Goal: Communication & Community: Answer question/provide support

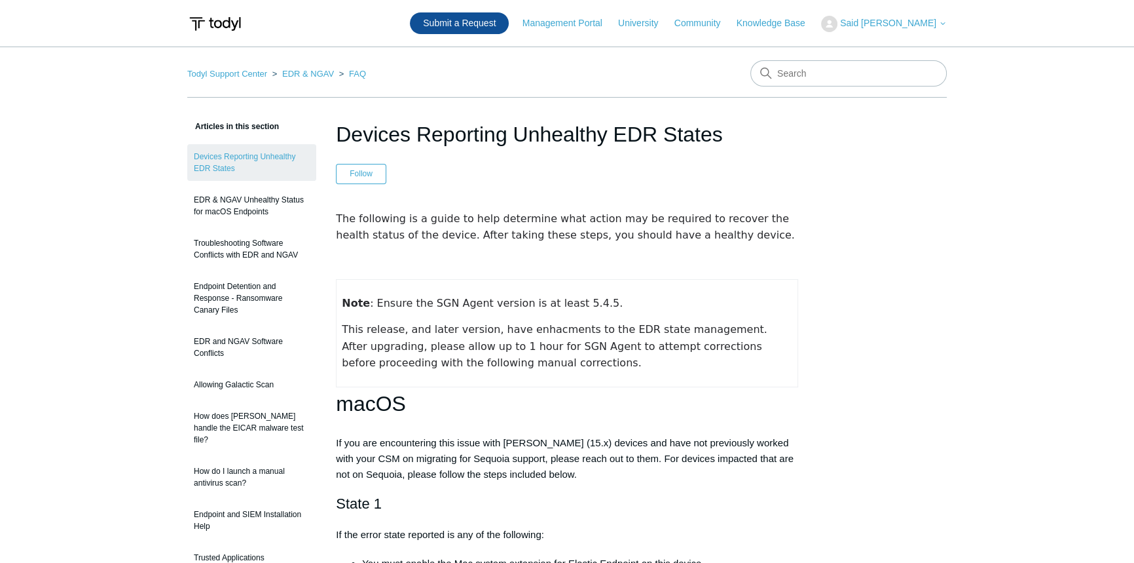
click at [494, 24] on link "Submit a Request" at bounding box center [459, 23] width 99 height 22
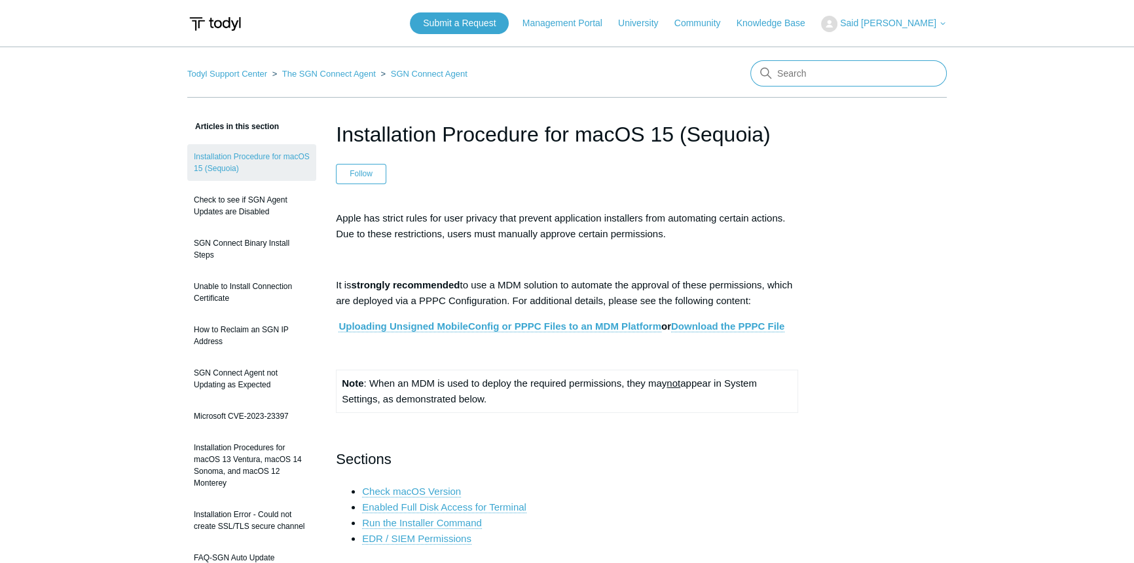
click at [799, 71] on input "Search" at bounding box center [849, 73] width 196 height 26
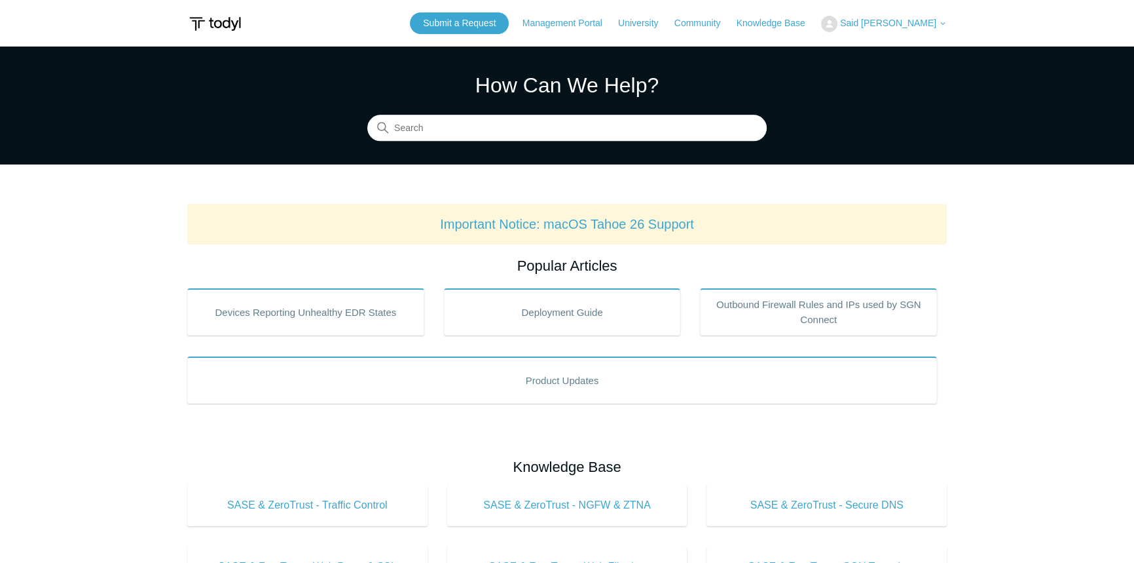
click at [553, 142] on section "How Can We Help? Search" at bounding box center [567, 106] width 1134 height 118
click at [561, 133] on input "Search" at bounding box center [567, 128] width 400 height 26
click at [576, 123] on input "Search" at bounding box center [567, 128] width 400 height 26
type input "Release notes"
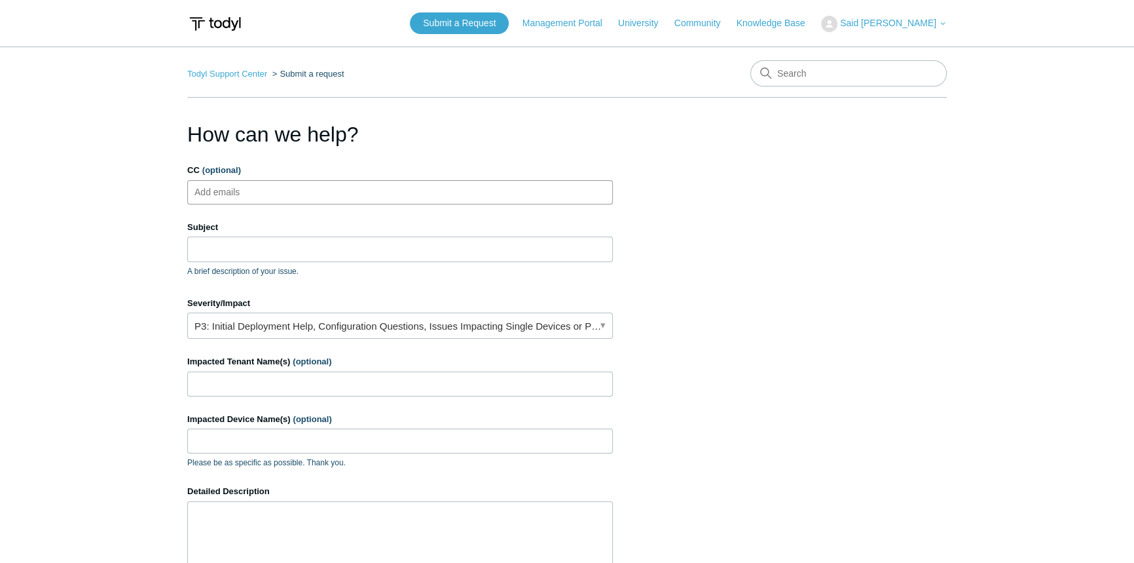
click at [312, 201] on ul "Add emails" at bounding box center [400, 192] width 426 height 24
type input "n"
click at [310, 189] on ul "Add emails" at bounding box center [400, 192] width 426 height 24
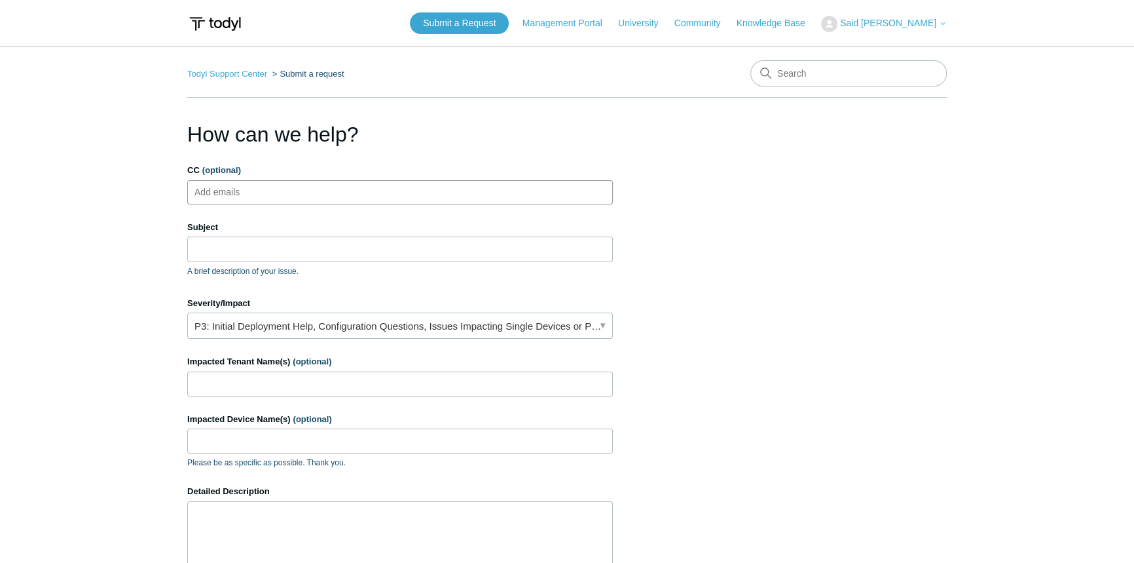
paste input "nweber@queencontech.com"
type input "nweber@queencontech.com"
click at [354, 206] on form "CC (optional) nweber@queencontech.com Subject A brief description of your issue…" at bounding box center [400, 435] width 426 height 542
click at [373, 189] on ul "nweber@queencontech.com" at bounding box center [400, 192] width 426 height 24
paste input "mcollins@queencontech.com"
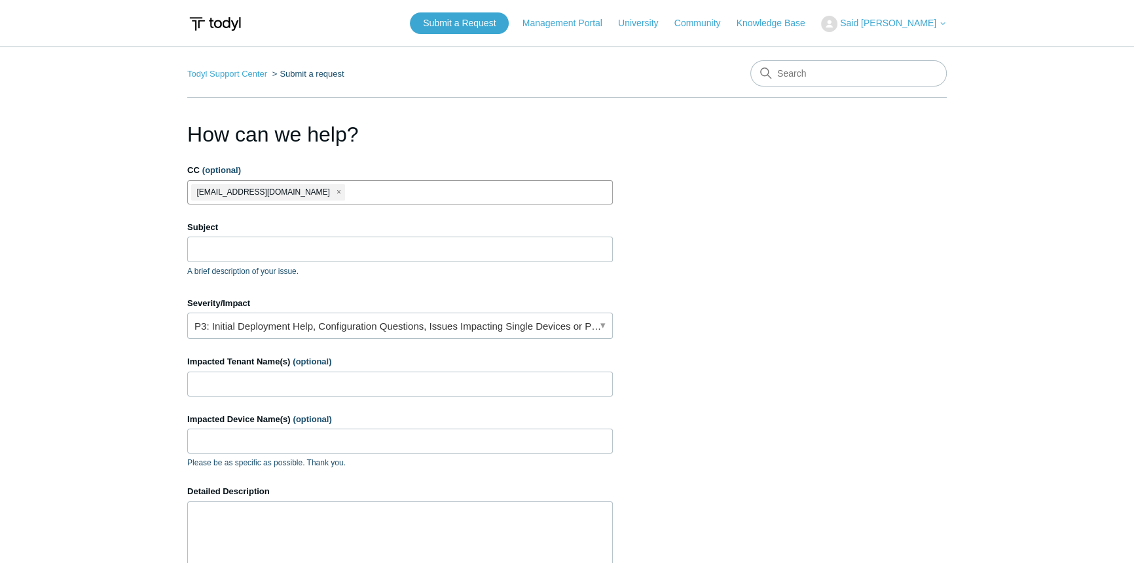
type input "mcollins@queencontech.com"
click at [329, 246] on input "Subject" at bounding box center [400, 248] width 426 height 25
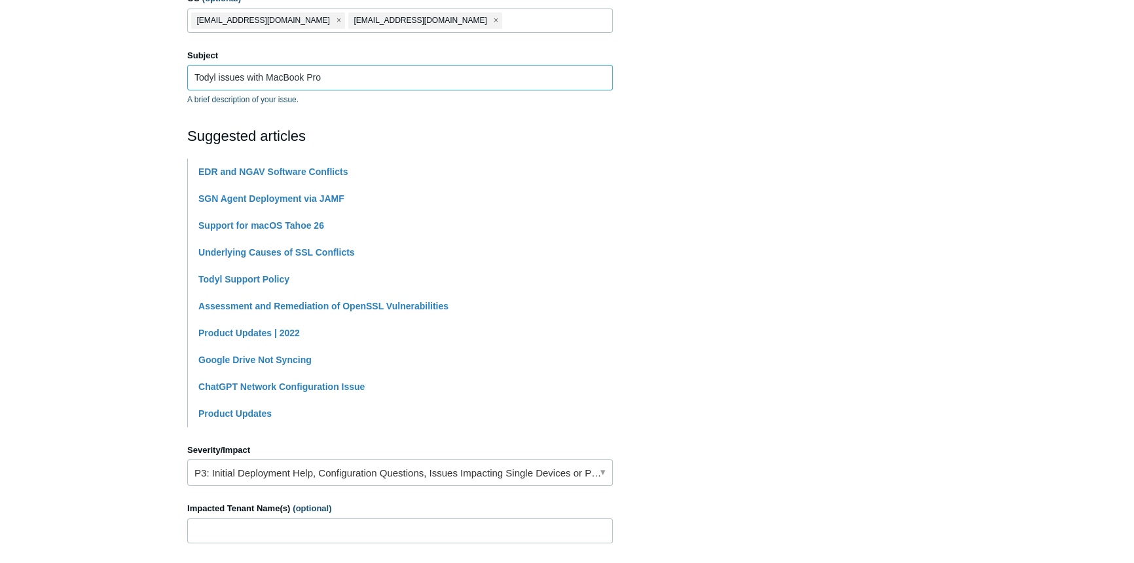
scroll to position [178, 0]
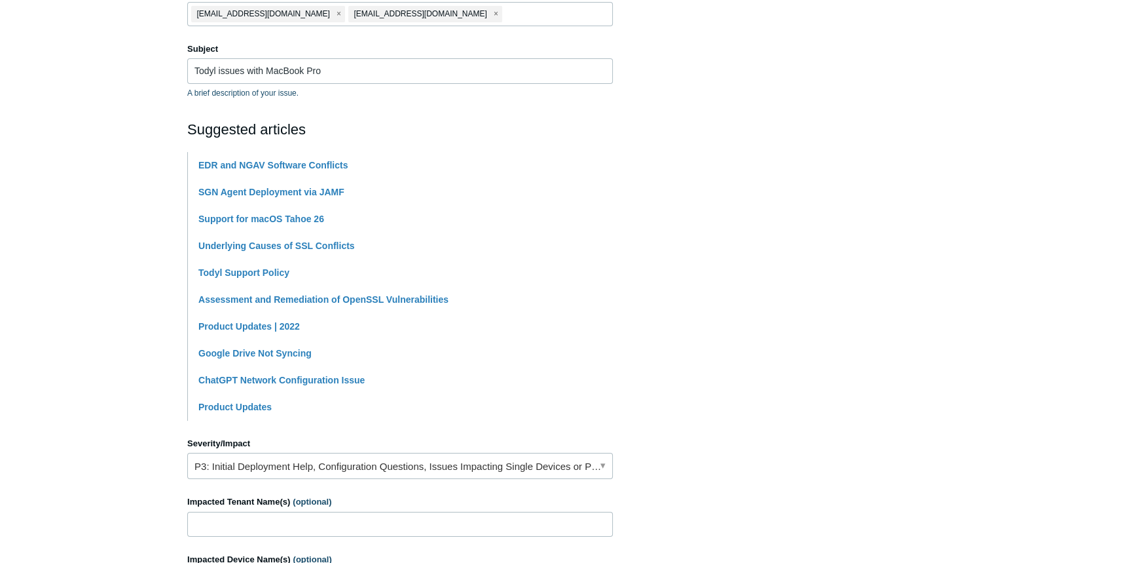
click at [129, 262] on main "Todyl Support Center Submit a request How can we help? CC (optional) nweber@que…" at bounding box center [567, 365] width 1134 height 994
click at [870, 161] on section "How can we help? CC (optional) nweber@queencontech.com mcollins@queencontech.co…" at bounding box center [567, 401] width 760 height 922
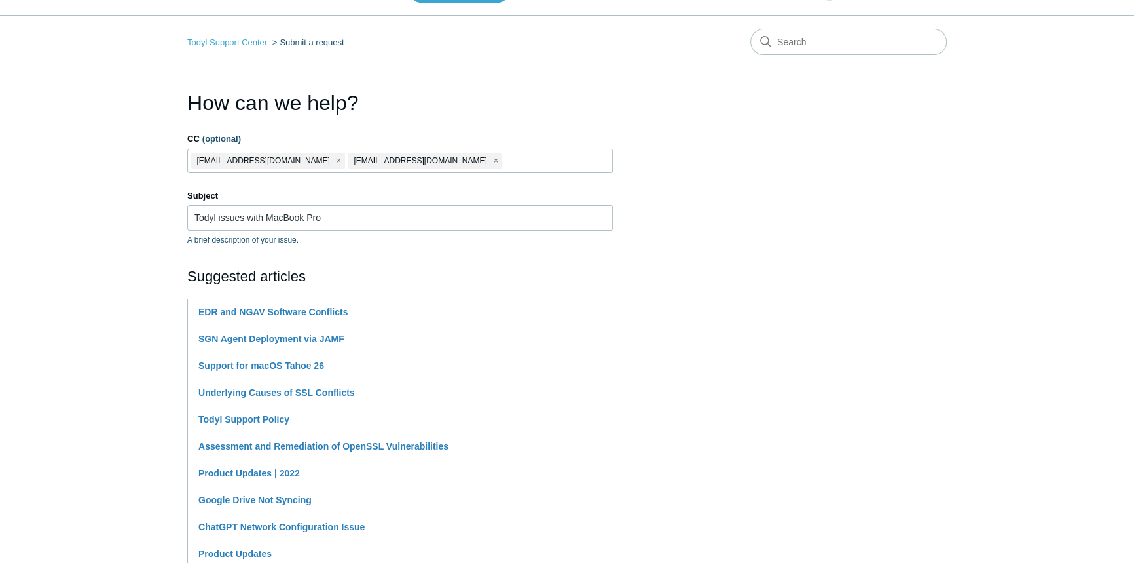
scroll to position [59, 0]
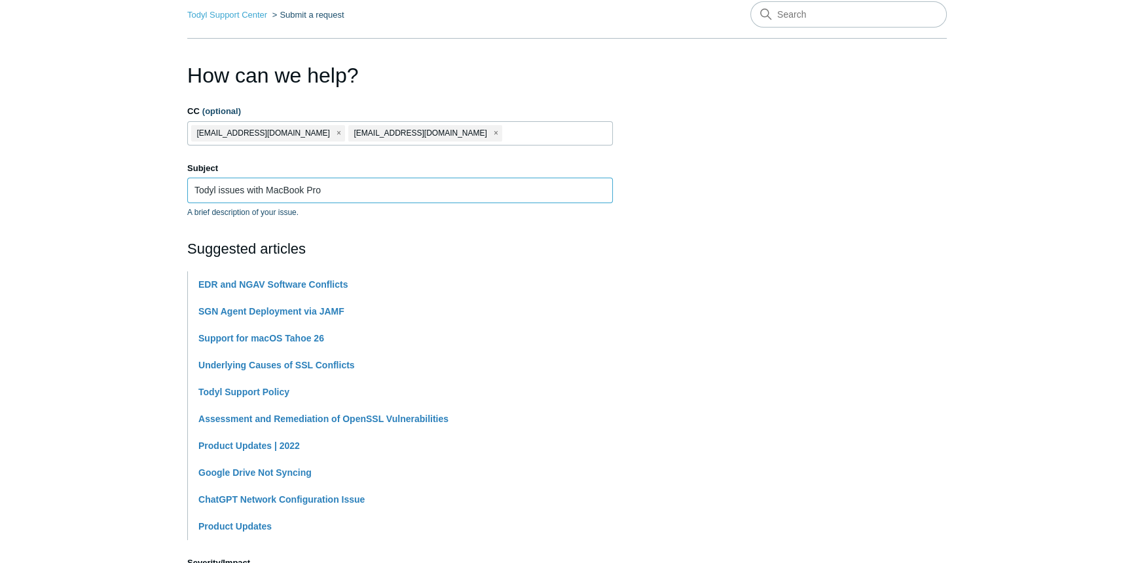
click at [244, 185] on input "Todyl issues with MacBook Pro" at bounding box center [400, 190] width 426 height 25
click at [354, 189] on input "Todyl issues with MacBook Pro" at bounding box center [400, 190] width 426 height 25
click at [217, 187] on input "Todyl issues with MacBook Pro" at bounding box center [400, 190] width 426 height 25
drag, startPoint x: 216, startPoint y: 187, endPoint x: 531, endPoint y: 177, distance: 314.6
click at [531, 178] on input "Todyl issues with MacBook Pro" at bounding box center [400, 190] width 426 height 25
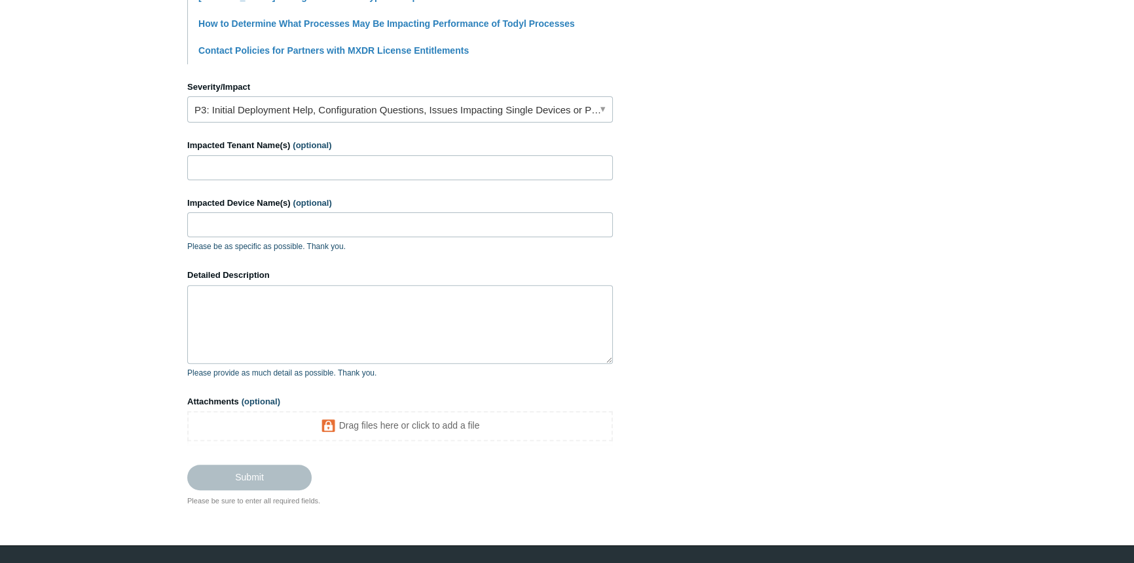
scroll to position [536, 0]
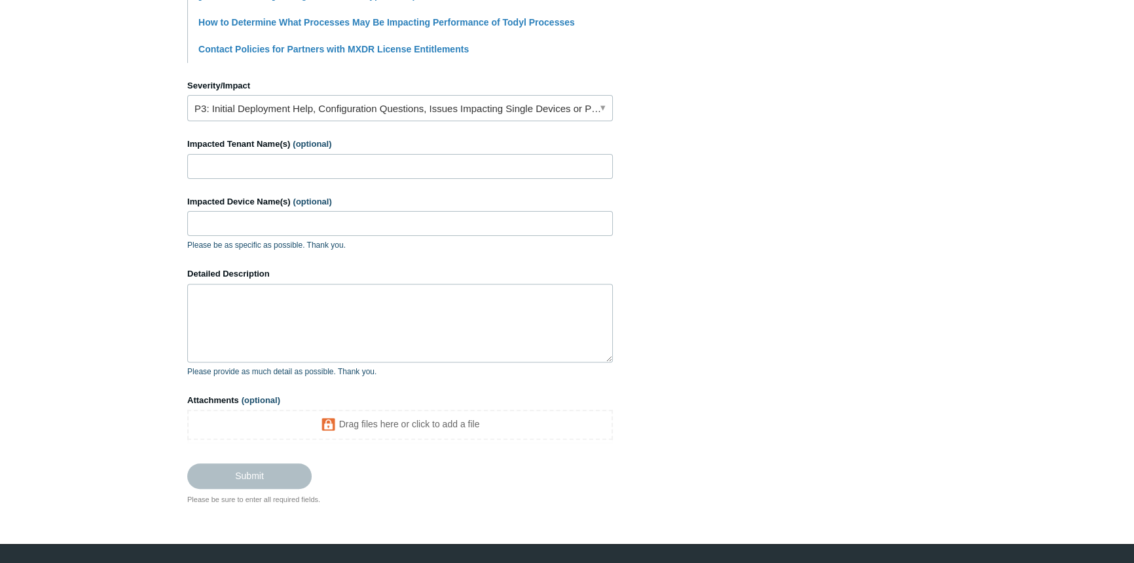
type input "Todyl dashboard shows "Requires Attention" for our Macbook devices."
click at [313, 165] on input "Impacted Tenant Name(s) (optional)" at bounding box center [400, 166] width 426 height 25
click at [314, 114] on link "P3: Initial Deployment Help, Configuration Questions, Issues Impacting Single D…" at bounding box center [400, 108] width 426 height 26
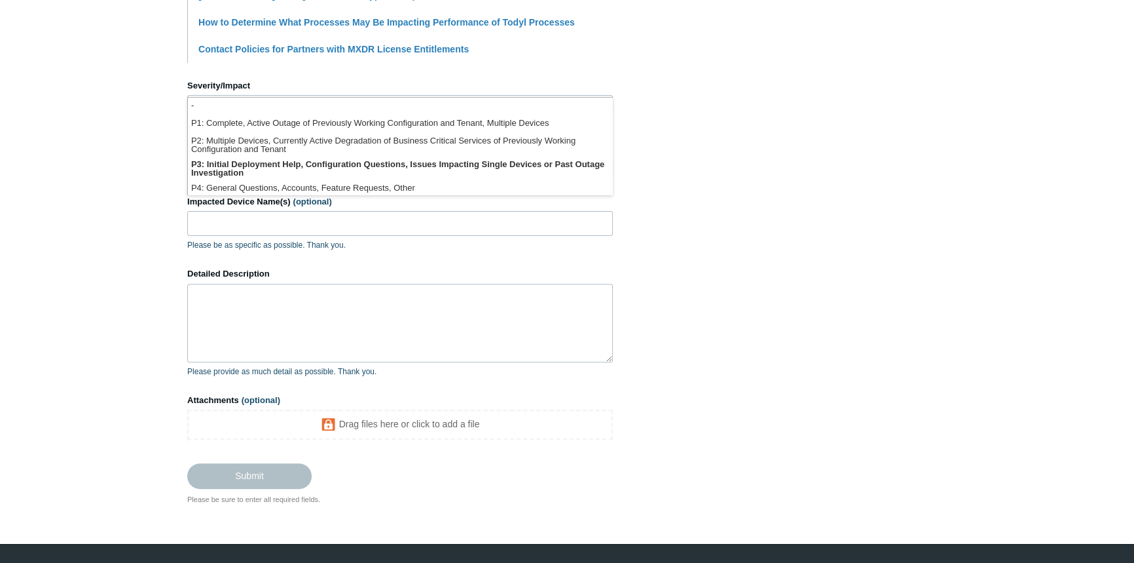
click at [665, 162] on section "How can we help? CC (optional) nweber@queencontech.com mcollins@queencontech.co…" at bounding box center [567, 44] width 760 height 922
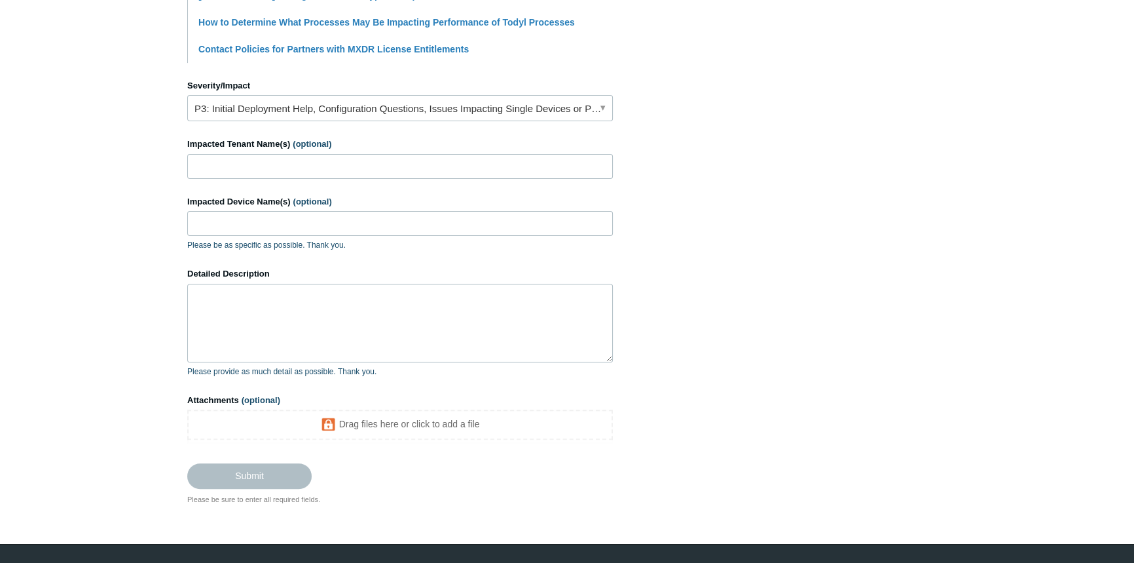
click at [316, 190] on form "CC (optional) nweber@queencontech.com mcollins@queencontech.com Subject Todyl d…" at bounding box center [400, 58] width 426 height 860
click at [335, 172] on input "Impacted Tenant Name(s) (optional)" at bounding box center [400, 166] width 426 height 25
type input "CMA Technology, Inc."
click at [427, 227] on input "Impacted Device Name(s) (optional)" at bounding box center [400, 223] width 426 height 25
click at [279, 217] on input "Impacted Device Name(s) (optional)" at bounding box center [400, 223] width 426 height 25
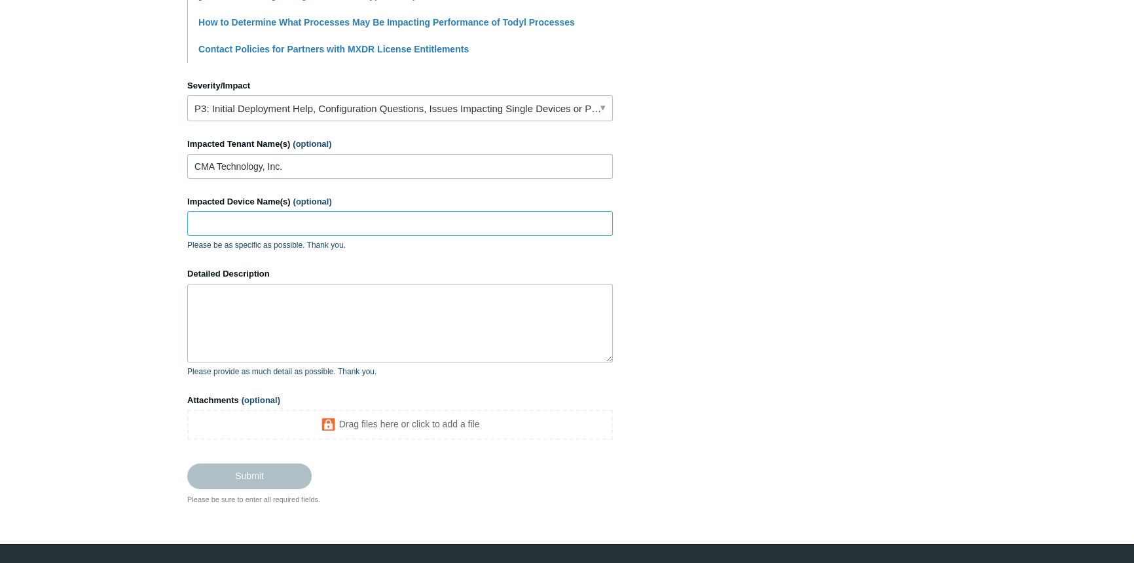
paste input "Mac"
click at [365, 229] on input "Mac," at bounding box center [400, 223] width 426 height 25
paste input "MacBook-Pro-3.local"
click at [329, 225] on input "Mac, MacBook-Pro-3.local" at bounding box center [400, 223] width 426 height 25
paste input "Neils-MacBook-Pro.local"
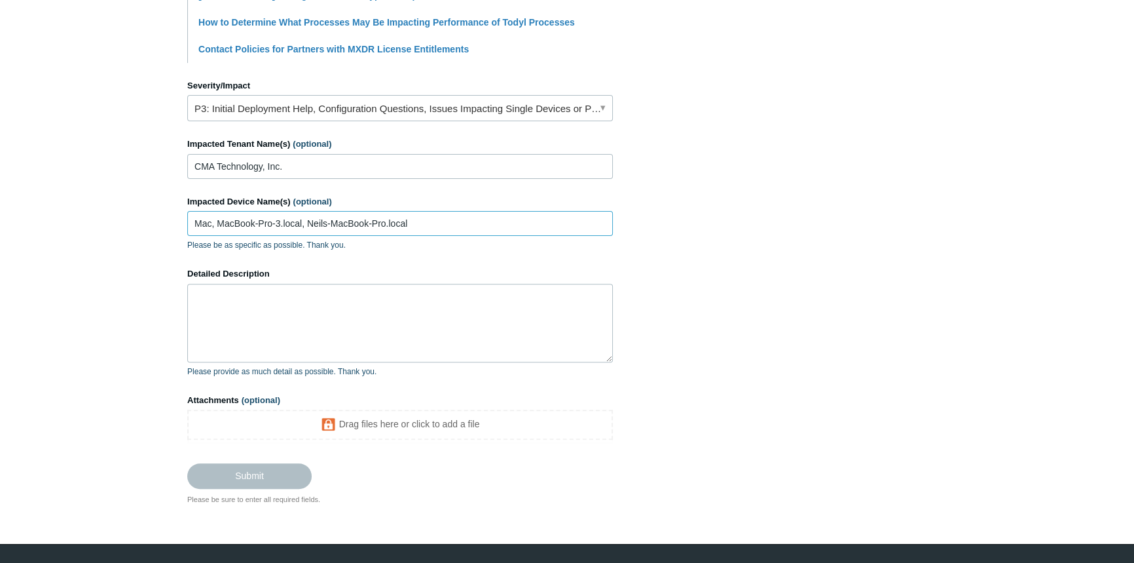
type input "Mac, MacBook-Pro-3.local, Neils-MacBook-Pro.local"
click at [358, 304] on textarea "Detailed Description" at bounding box center [400, 323] width 426 height 79
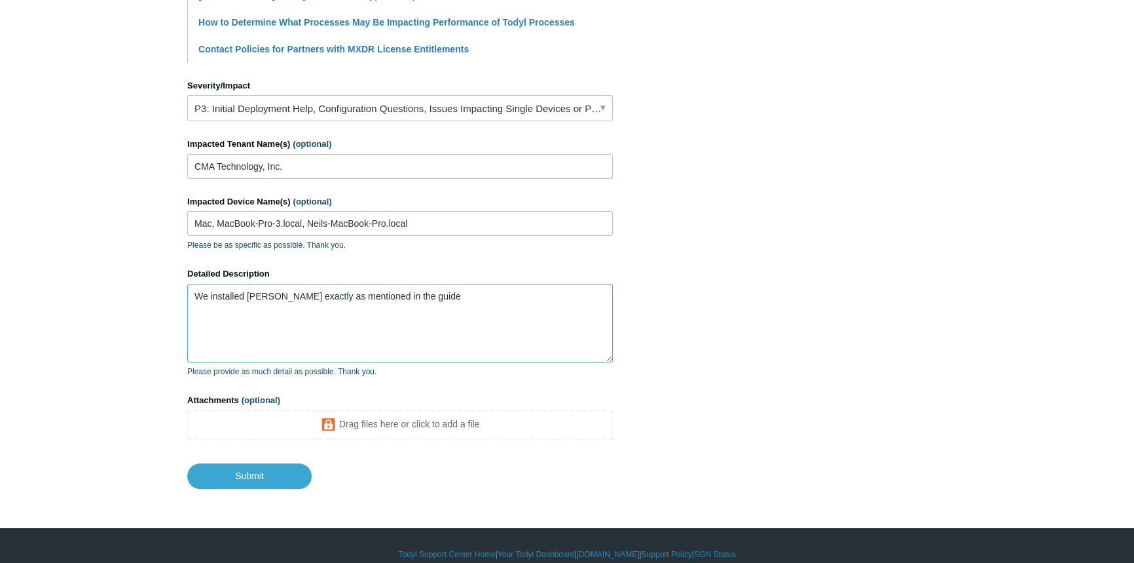
paste textarea "https://support.todyl.com/hc/en-us/articles/39542621173267-Installation-Procedu…"
click at [409, 294] on textarea "We installed Todyl exactly as mentioned in the guide https://support.todyl.com/…" at bounding box center [400, 323] width 426 height 79
click at [405, 293] on textarea "We installed Todyl exactly as mentioned in the guide https://support.todyl.com/…" at bounding box center [400, 323] width 426 height 79
click at [409, 293] on textarea "We installed Todyl exactly as mentioned in the guide https://support.todyl.com/…" at bounding box center [400, 323] width 426 height 79
click at [402, 325] on textarea "We installed Todyl exactly as mentioned in the guide below: https://support.tod…" at bounding box center [400, 323] width 426 height 79
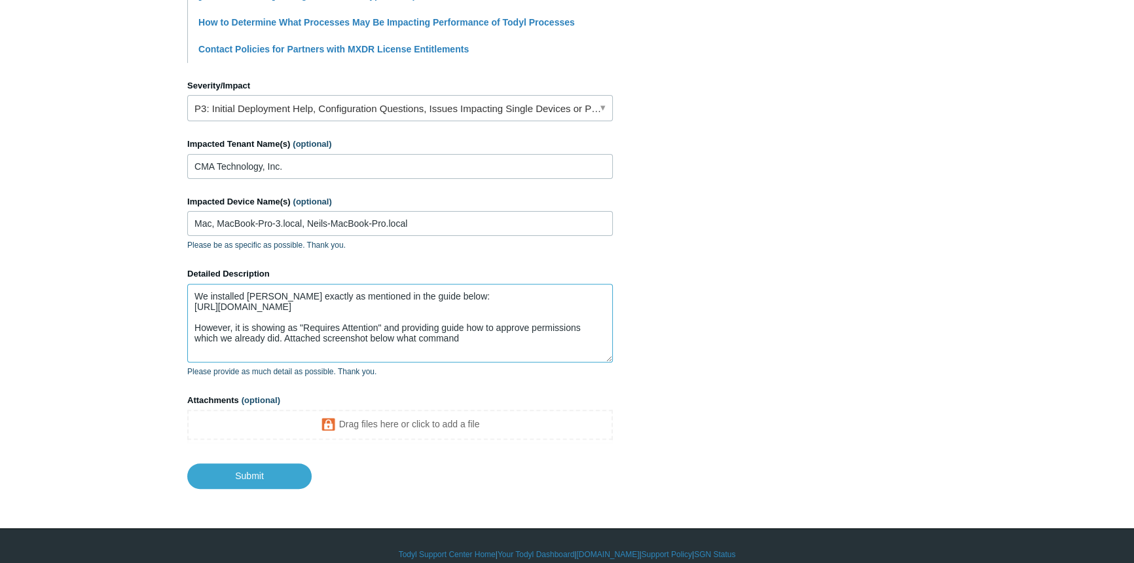
click at [248, 338] on textarea "We installed Todyl exactly as mentioned in the guide below: https://support.tod…" at bounding box center [400, 323] width 426 height 79
click at [455, 352] on textarea "We installed Todyl exactly as mentioned in the guide below: https://support.tod…" at bounding box center [400, 323] width 426 height 79
click at [464, 351] on textarea "We installed Todyl exactly as mentioned in the guide below: https://support.tod…" at bounding box center [400, 323] width 426 height 79
click at [463, 350] on textarea "We installed Todyl exactly as mentioned in the guide below: https://support.tod…" at bounding box center [400, 323] width 426 height 79
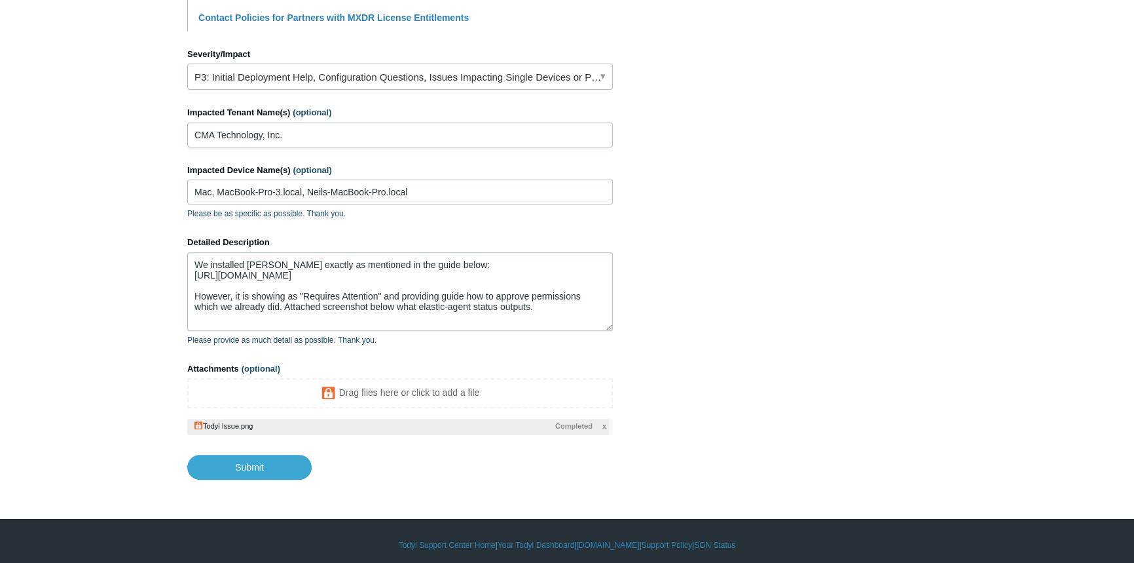
scroll to position [576, 0]
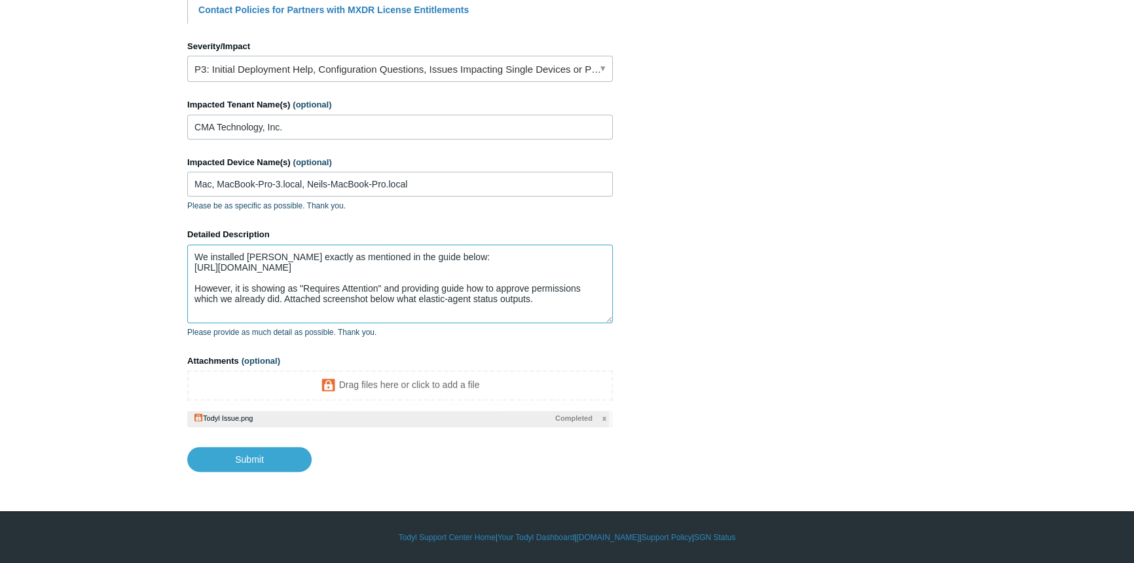
click at [527, 313] on textarea "We installed Todyl exactly as mentioned in the guide below: https://support.tod…" at bounding box center [400, 283] width 426 height 79
click at [529, 309] on textarea "We installed Todyl exactly as mentioned in the guide below: https://support.tod…" at bounding box center [400, 283] width 426 height 79
click at [253, 453] on input "Submit" at bounding box center [249, 458] width 124 height 26
type textarea "We installed Todyl exactly as mentioned in the guide below: https://support.tod…"
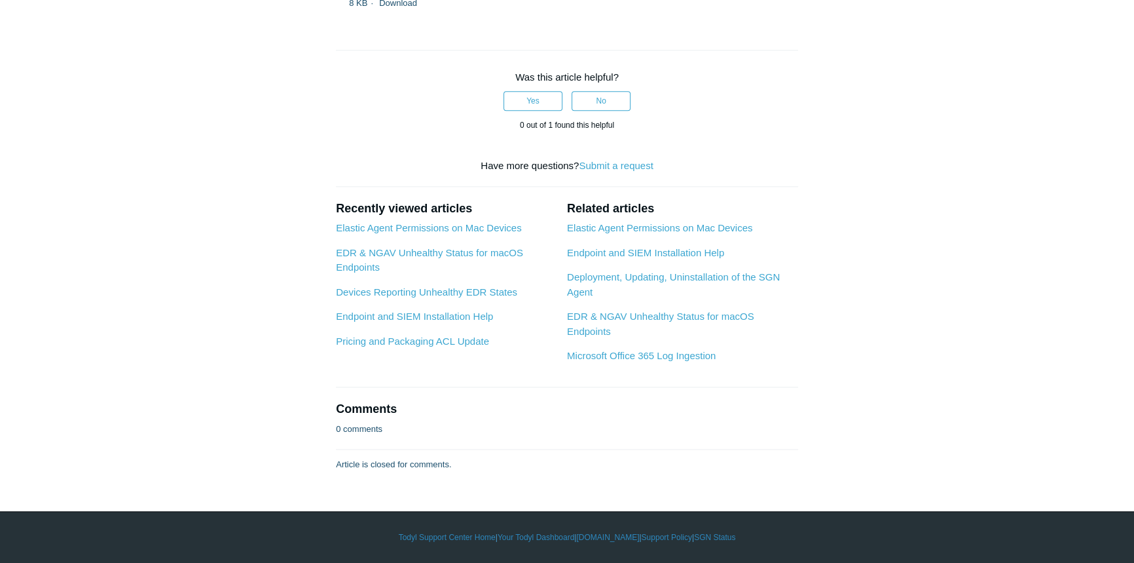
scroll to position [4706, 0]
click at [442, 229] on link "Elastic Agent Permissions on Mac Devices" at bounding box center [428, 227] width 185 height 11
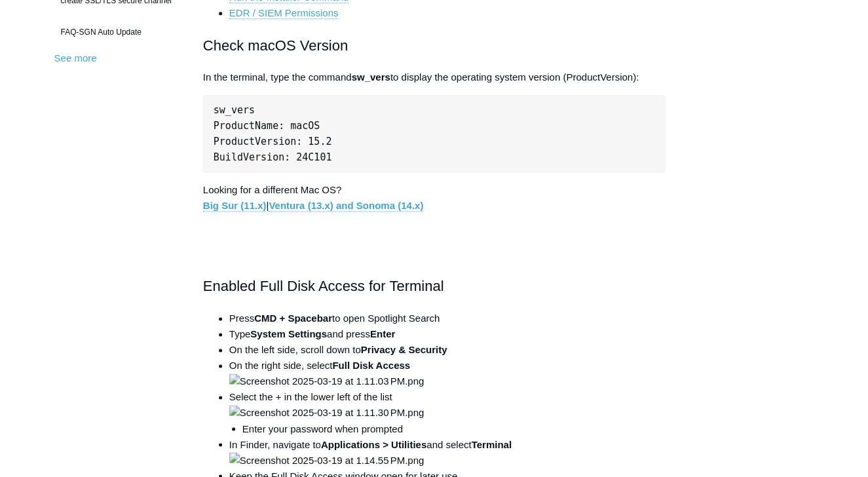
scroll to position [476, 0]
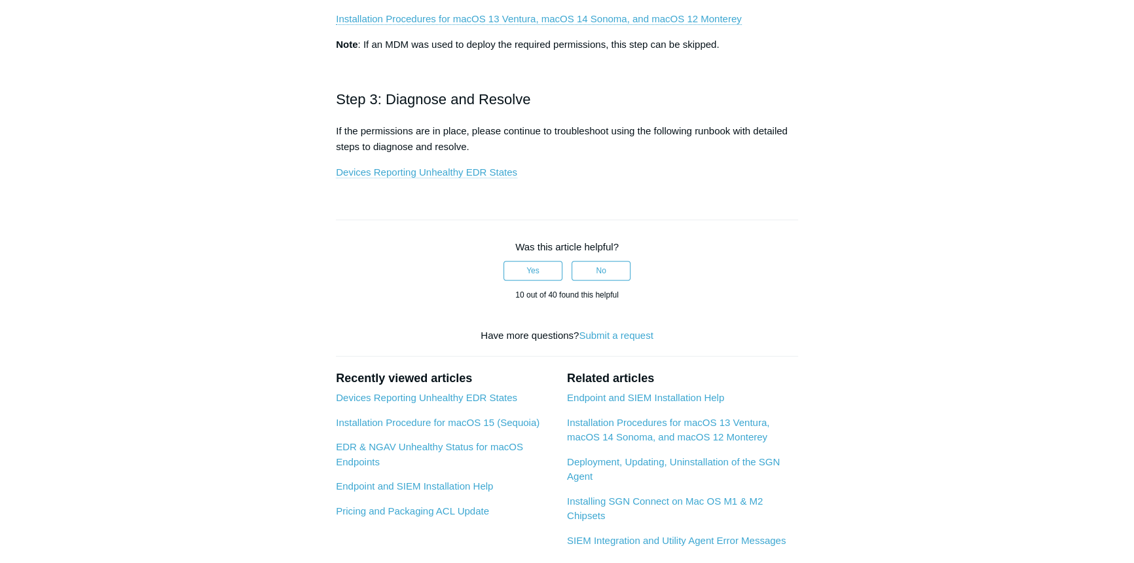
scroll to position [536, 0]
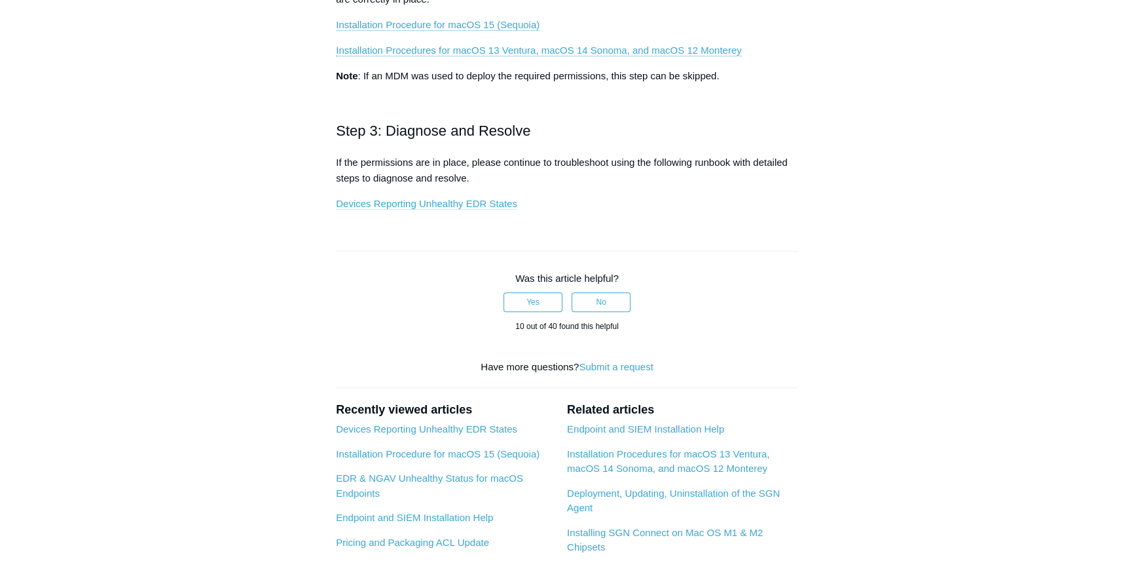
click at [426, 200] on link "Devices Reporting Unhealthy EDR States" at bounding box center [426, 204] width 181 height 12
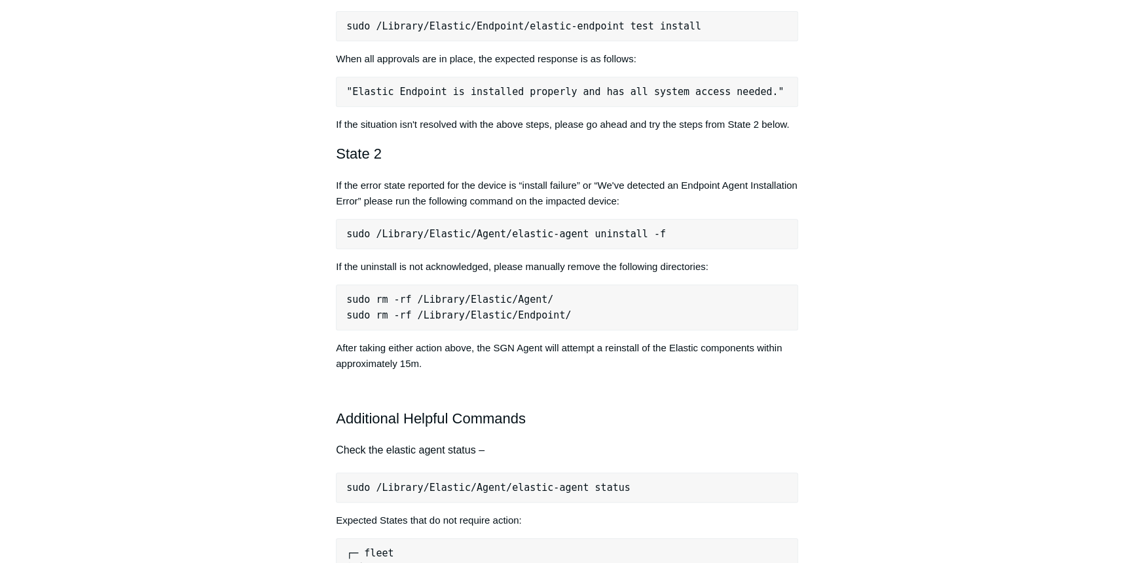
scroll to position [595, 0]
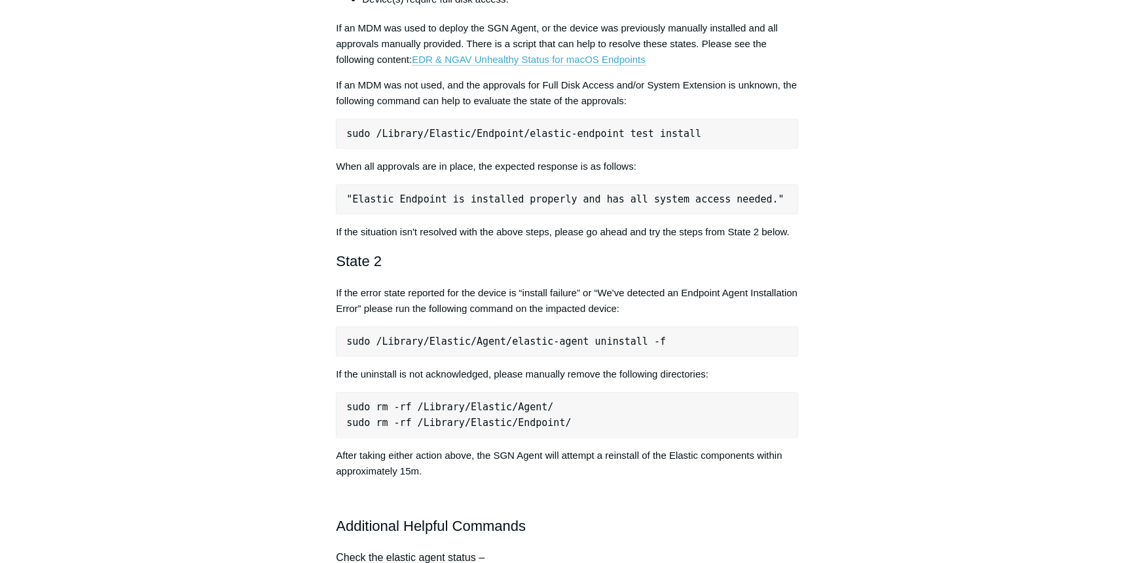
click at [445, 133] on pre "sudo /Library/Elastic/Endpoint/elastic-endpoint test install" at bounding box center [567, 134] width 462 height 30
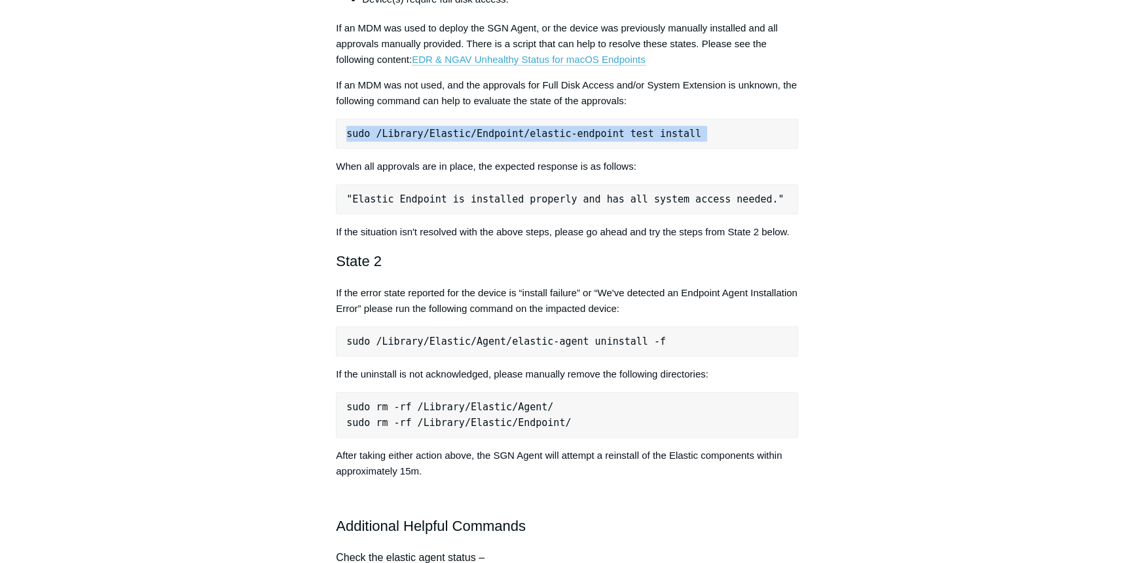
click at [445, 133] on pre "sudo /Library/Elastic/Endpoint/elastic-endpoint test install" at bounding box center [567, 134] width 462 height 30
copy div "sudo /Library/Elastic/Endpoint/elastic-endpoint test install"
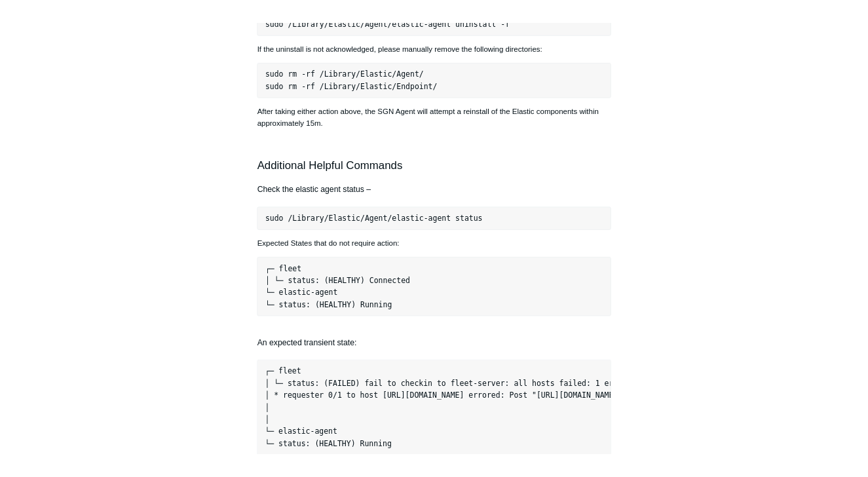
scroll to position [952, 0]
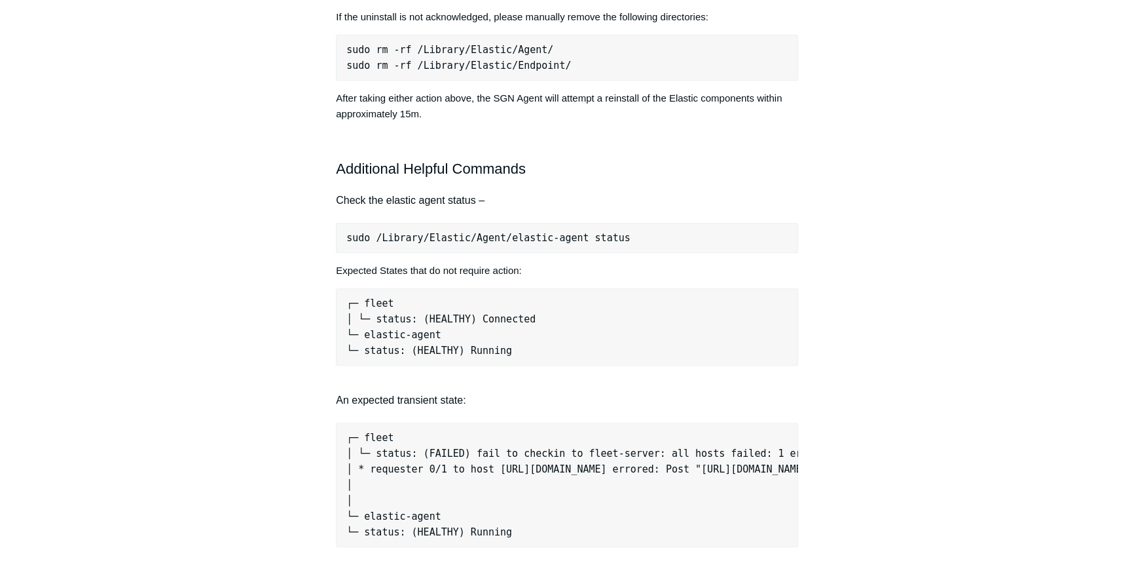
click at [582, 240] on pre "sudo /Library/Elastic/Agent/elastic-agent status" at bounding box center [567, 238] width 462 height 30
copy div "sudo /Library/Elastic/Agent/elastic-agent status"
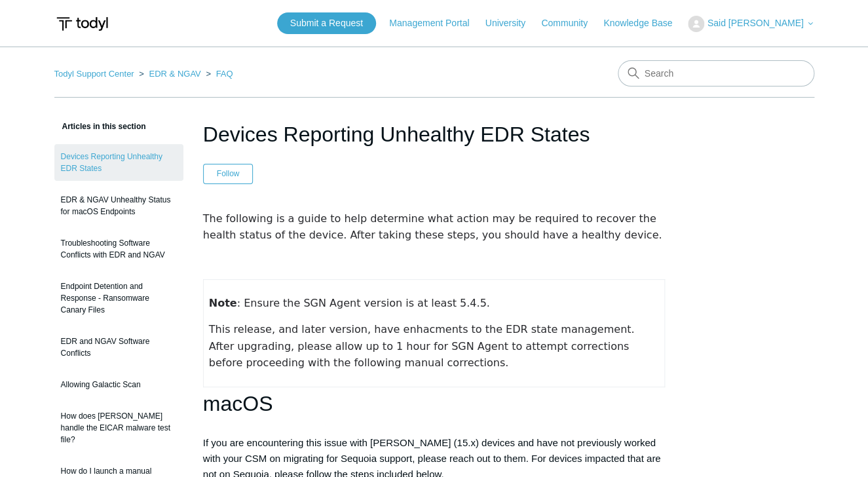
scroll to position [0, 0]
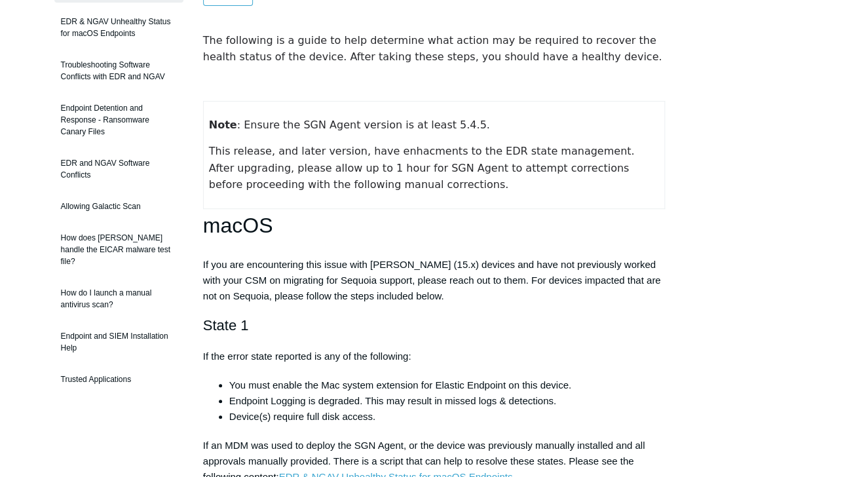
click at [481, 176] on p "This release, and later version, have enhacments to the EDR state management. A…" at bounding box center [434, 168] width 451 height 50
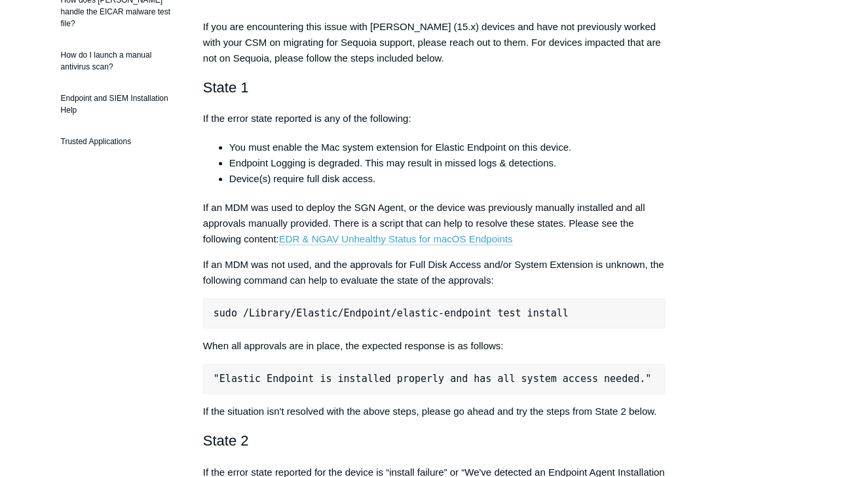
scroll to position [417, 0]
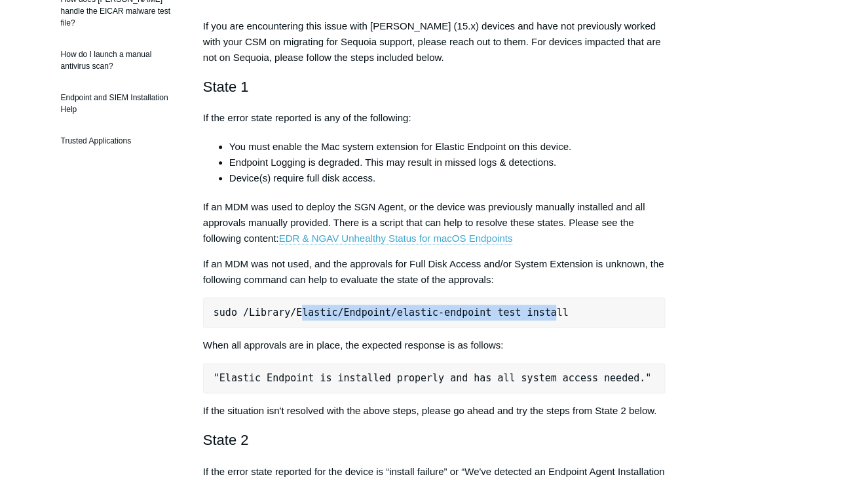
drag, startPoint x: 525, startPoint y: 310, endPoint x: 291, endPoint y: 295, distance: 233.6
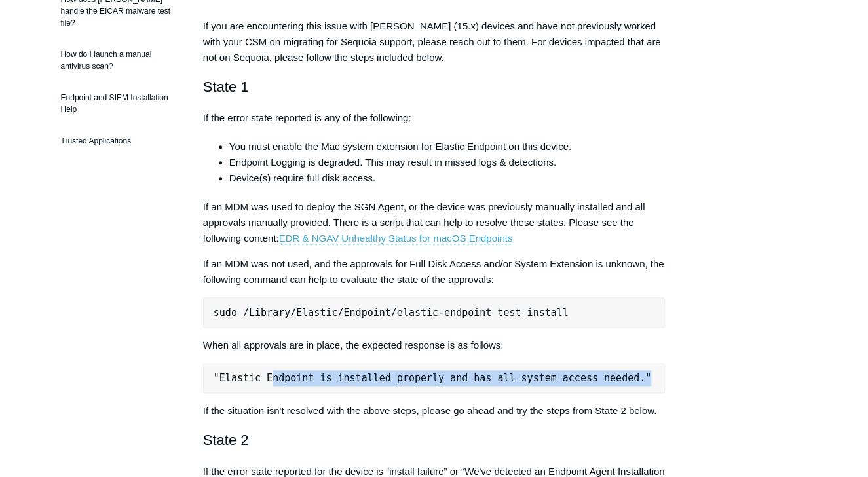
drag, startPoint x: 267, startPoint y: 375, endPoint x: 624, endPoint y: 390, distance: 357.3
click at [624, 390] on pre ""Elastic Endpoint is installed properly and has all system access needed."" at bounding box center [434, 378] width 462 height 30
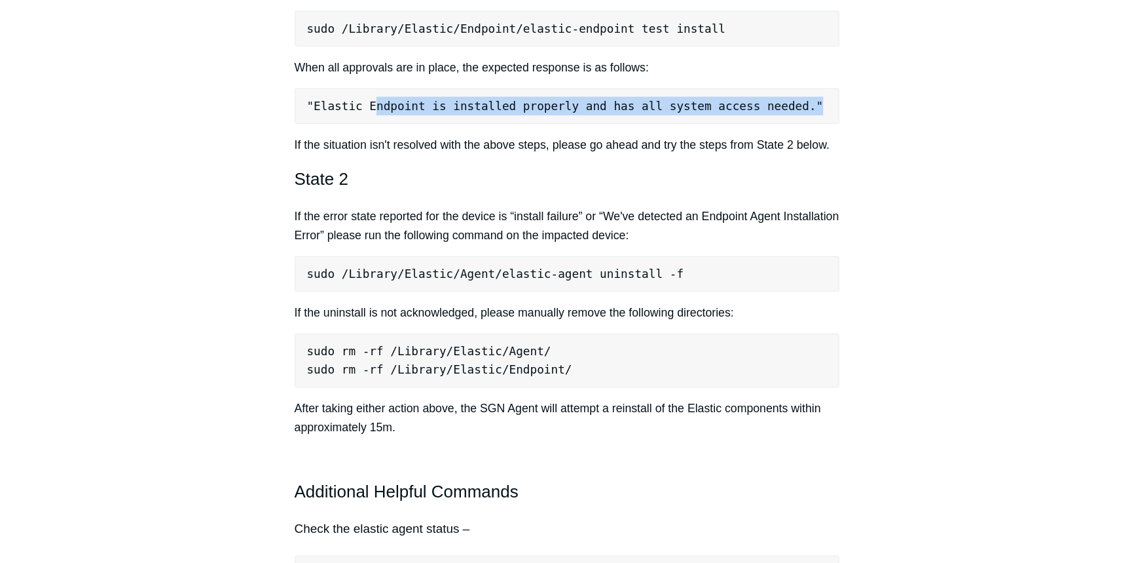
scroll to position [714, 0]
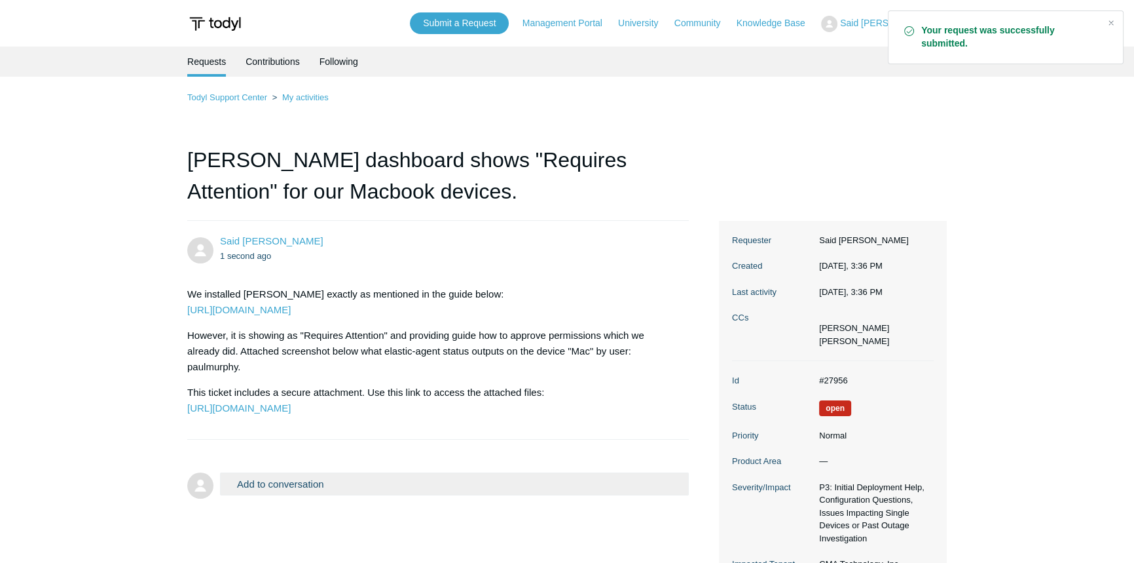
click at [217, 62] on li "Requests" at bounding box center [206, 62] width 39 height 30
click at [267, 58] on link "Contributions" at bounding box center [273, 61] width 54 height 28
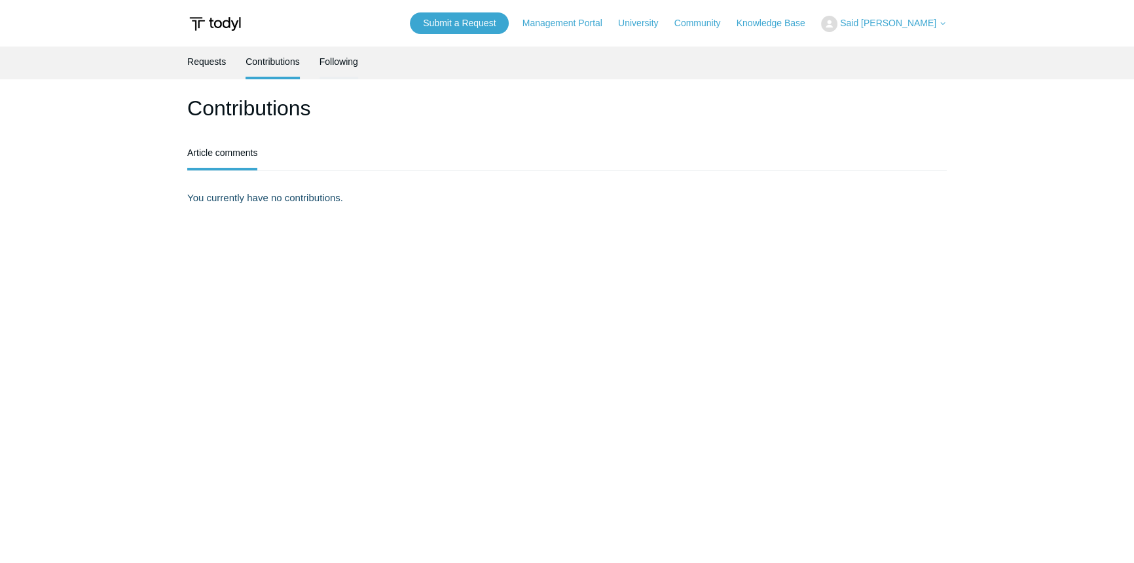
click at [351, 65] on link "Following" at bounding box center [339, 61] width 39 height 28
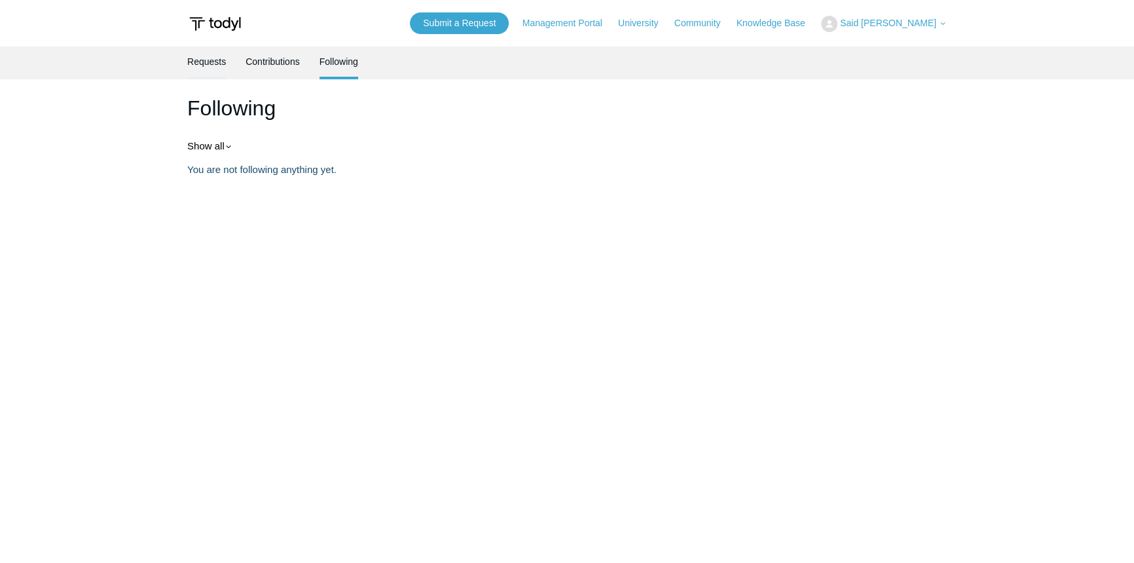
click at [194, 72] on link "Requests" at bounding box center [206, 61] width 39 height 28
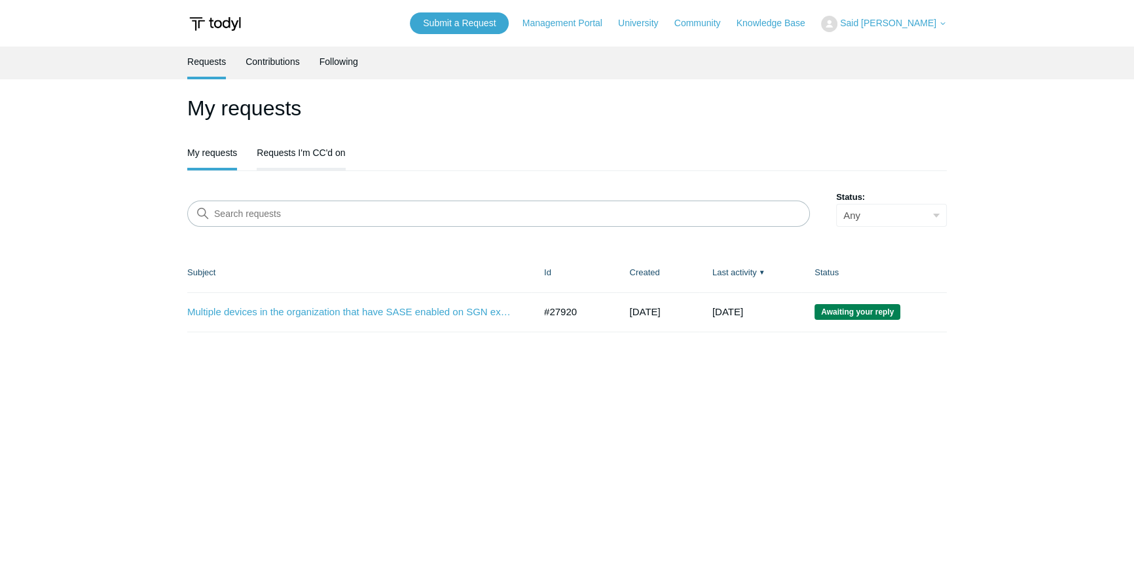
click at [275, 156] on link "Requests I'm CC'd on" at bounding box center [301, 152] width 88 height 28
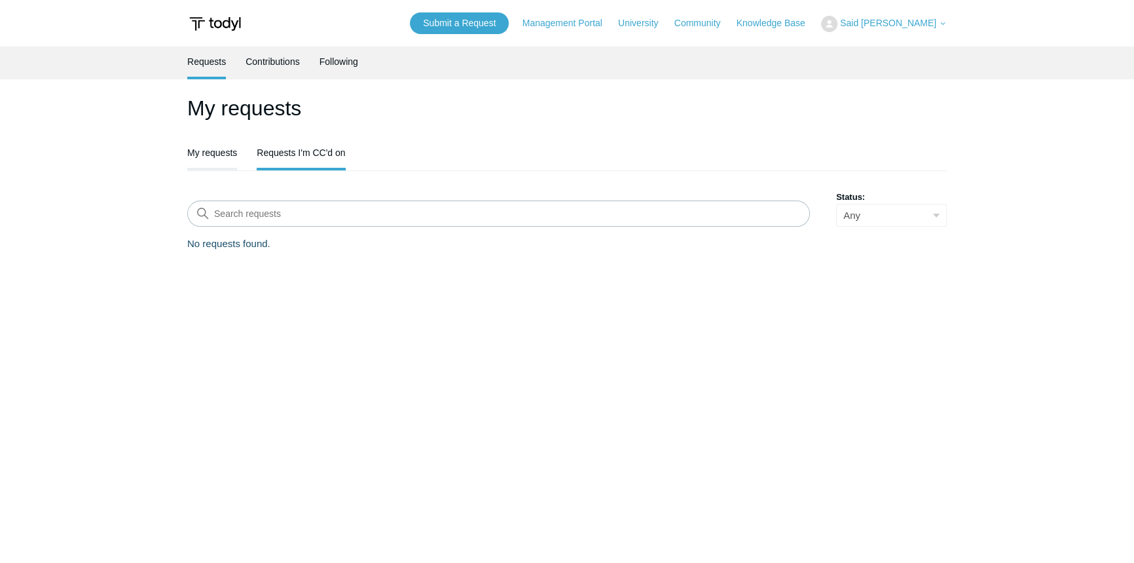
click at [210, 160] on link "My requests" at bounding box center [212, 152] width 50 height 28
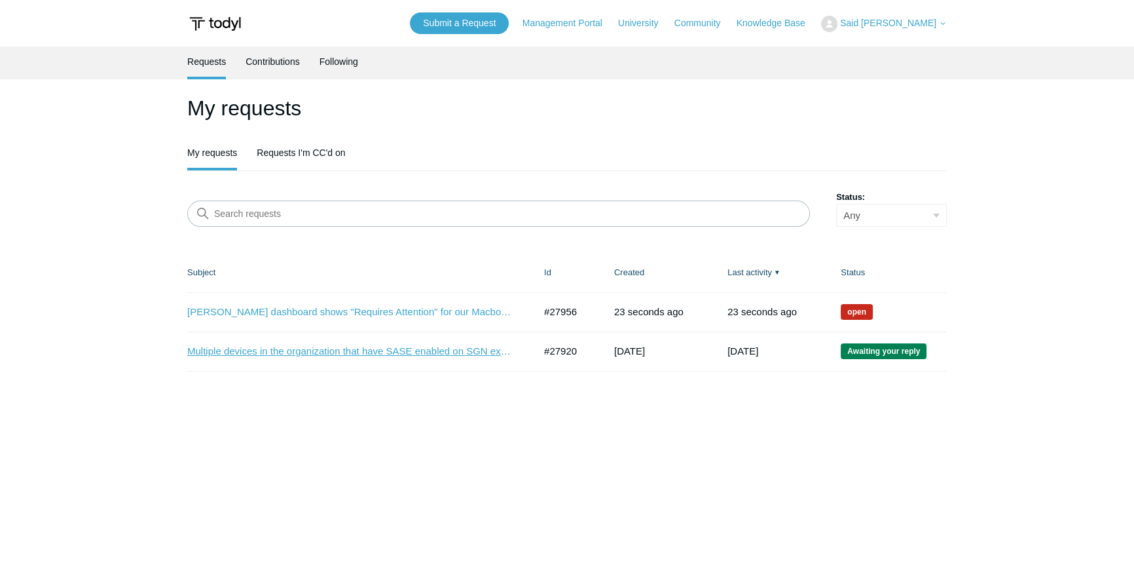
click at [298, 355] on link "Multiple devices in the organization that have SASE enabled on SGN experiencing…" at bounding box center [350, 351] width 327 height 15
click at [450, 305] on link "Todyl dashboard shows "Requires Attention" for our Macbook devices." at bounding box center [350, 312] width 327 height 15
click at [365, 345] on link "Multiple devices in the organization that have SASE enabled on SGN experiencing…" at bounding box center [350, 351] width 327 height 15
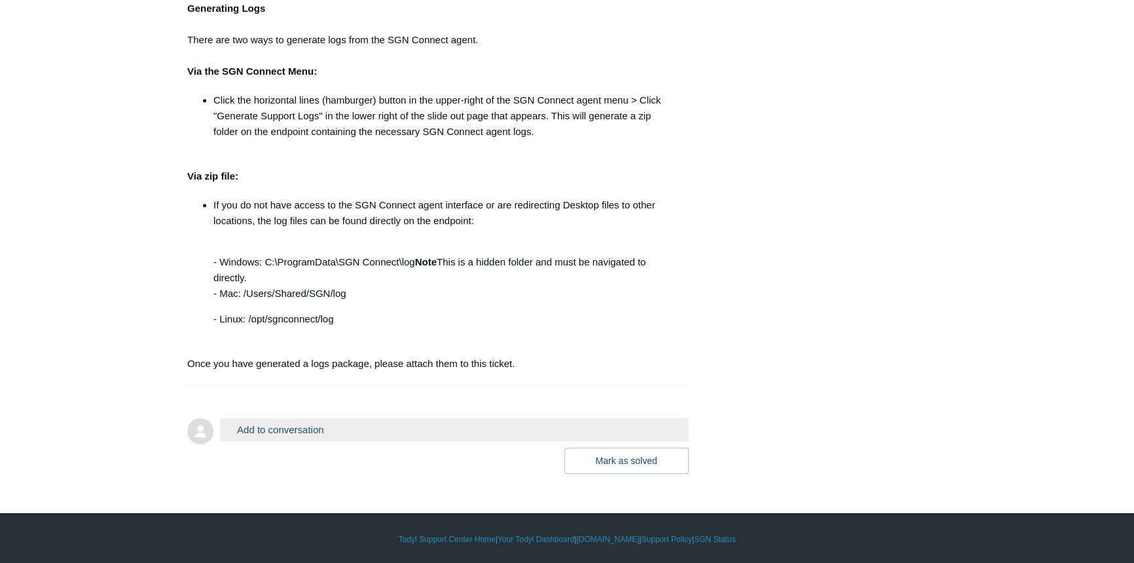
scroll to position [974, 0]
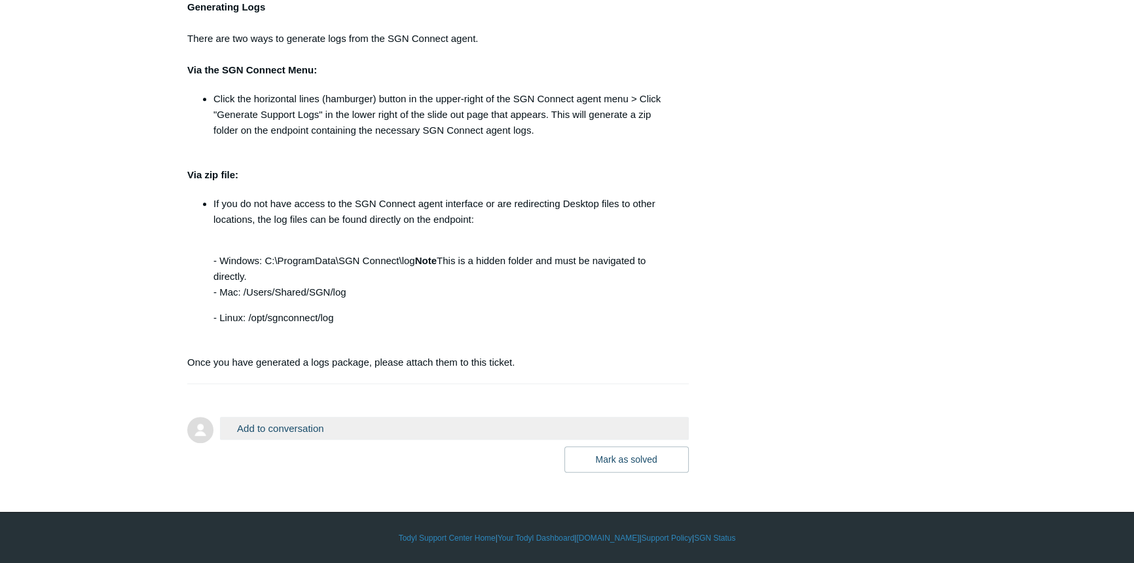
click at [290, 422] on button "Add to conversation" at bounding box center [454, 428] width 469 height 23
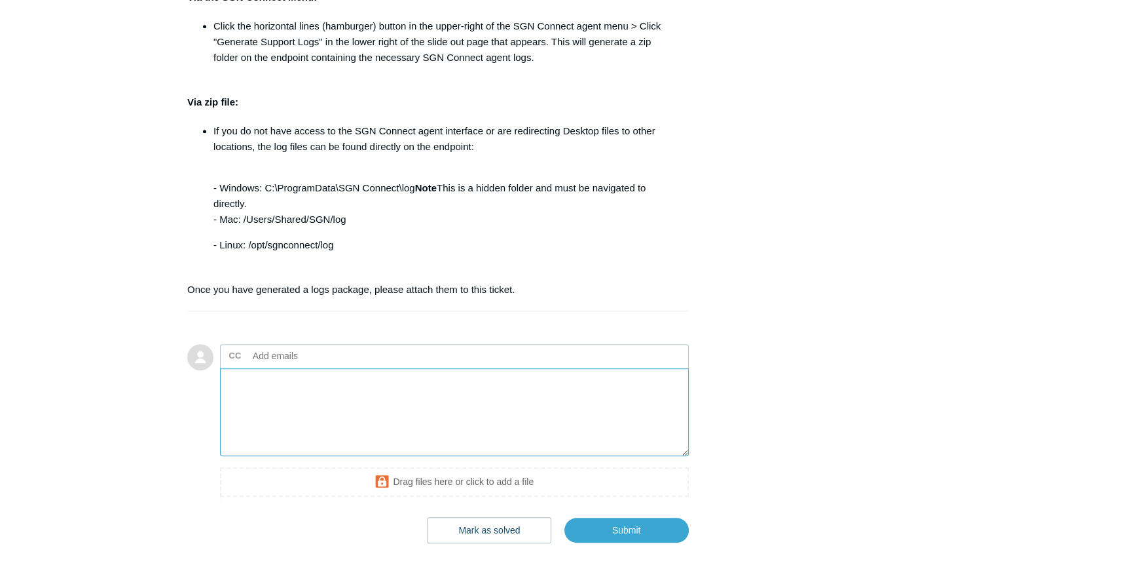
scroll to position [1117, 0]
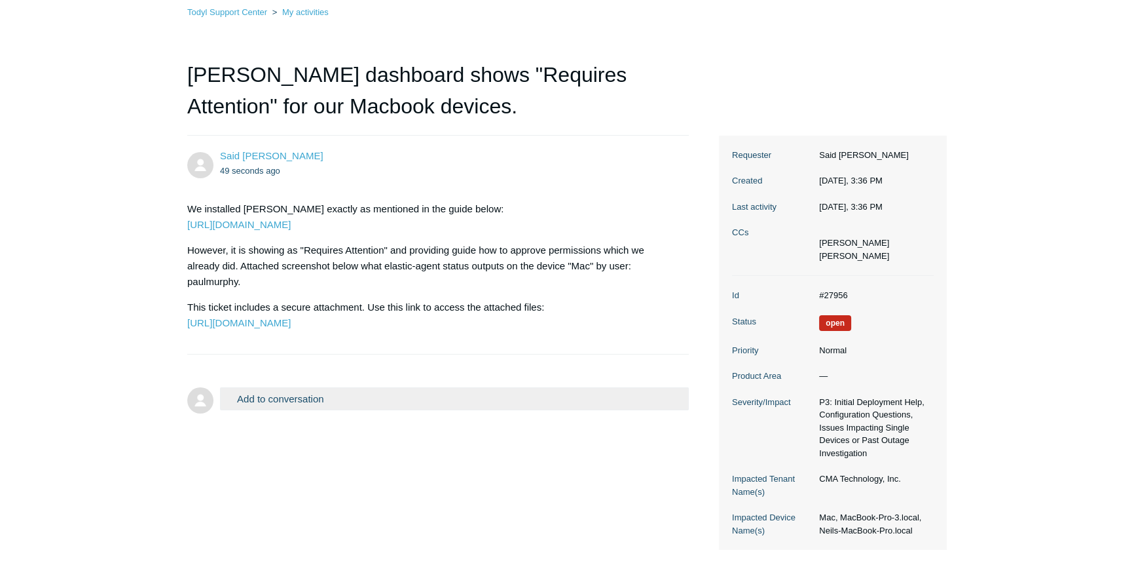
scroll to position [103, 0]
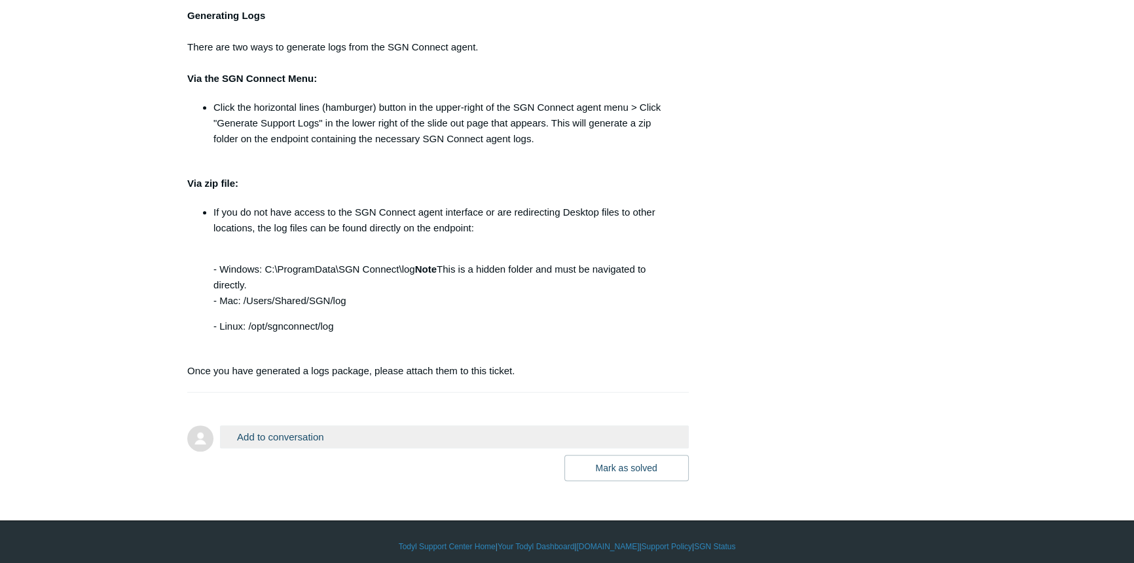
scroll to position [974, 0]
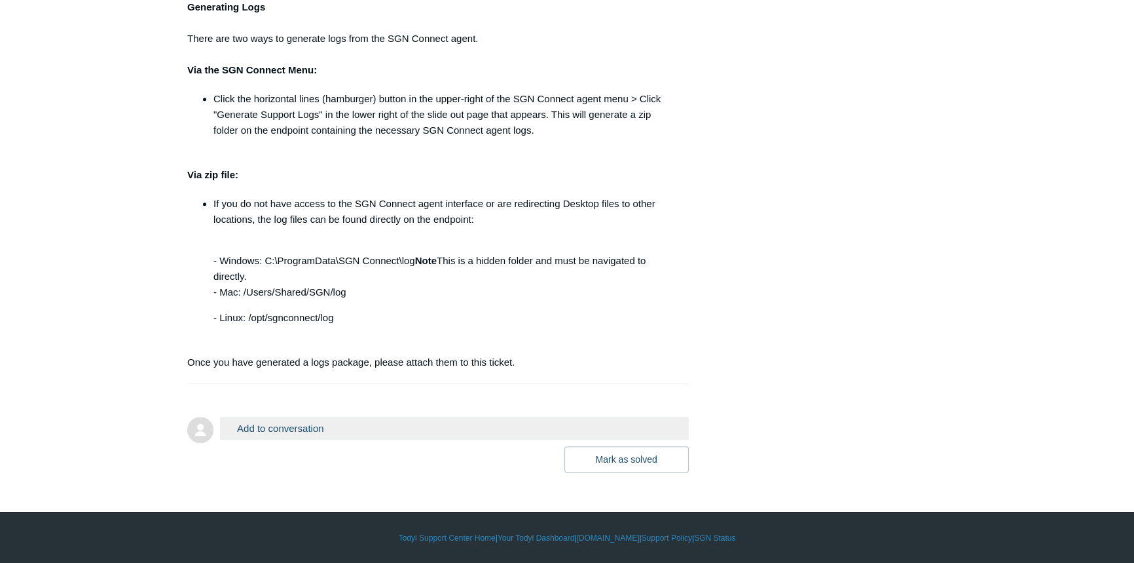
click at [275, 430] on button "Add to conversation" at bounding box center [454, 428] width 469 height 23
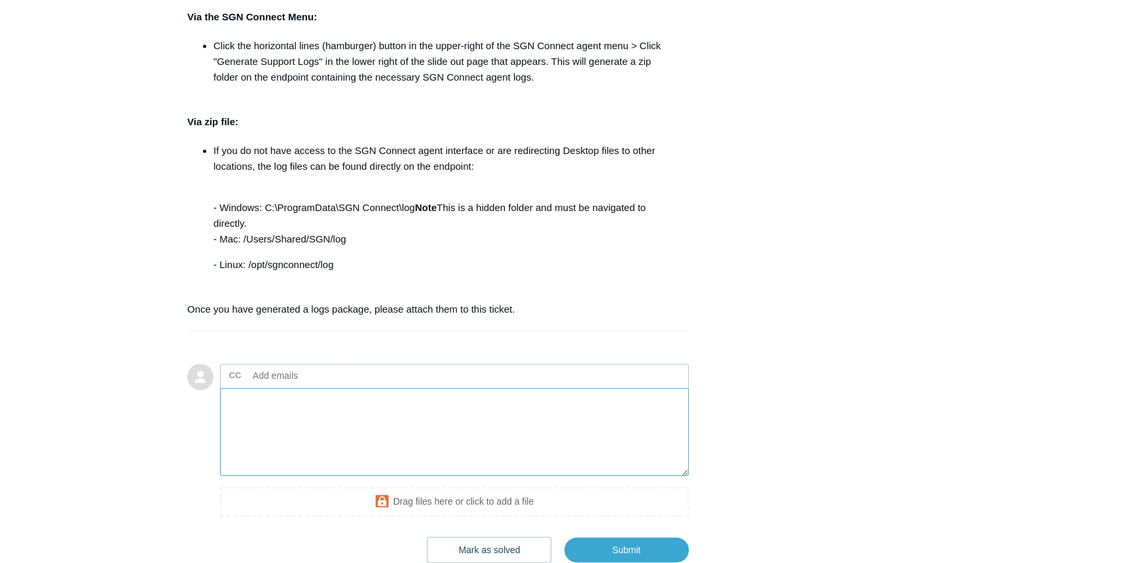
scroll to position [1117, 0]
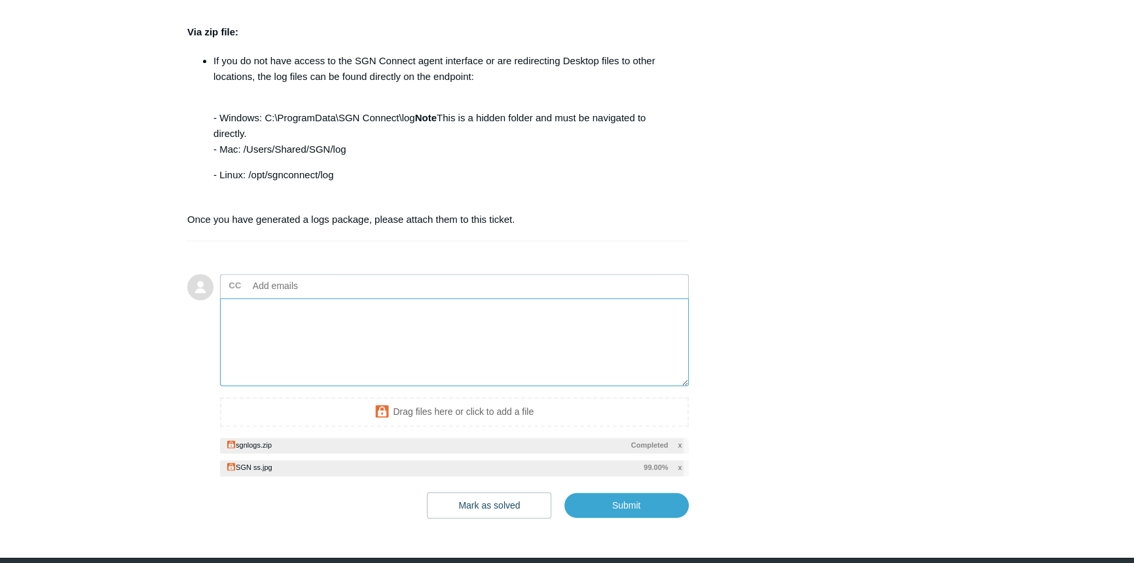
click at [320, 309] on textarea "Add your reply" at bounding box center [454, 342] width 469 height 88
click at [372, 340] on textarea "Add your reply" at bounding box center [454, 342] width 469 height 88
click at [478, 317] on textarea "Attached picture from [DATE] 2:50 PM" at bounding box center [454, 342] width 469 height 88
paste textarea "CM-WH01-LT"
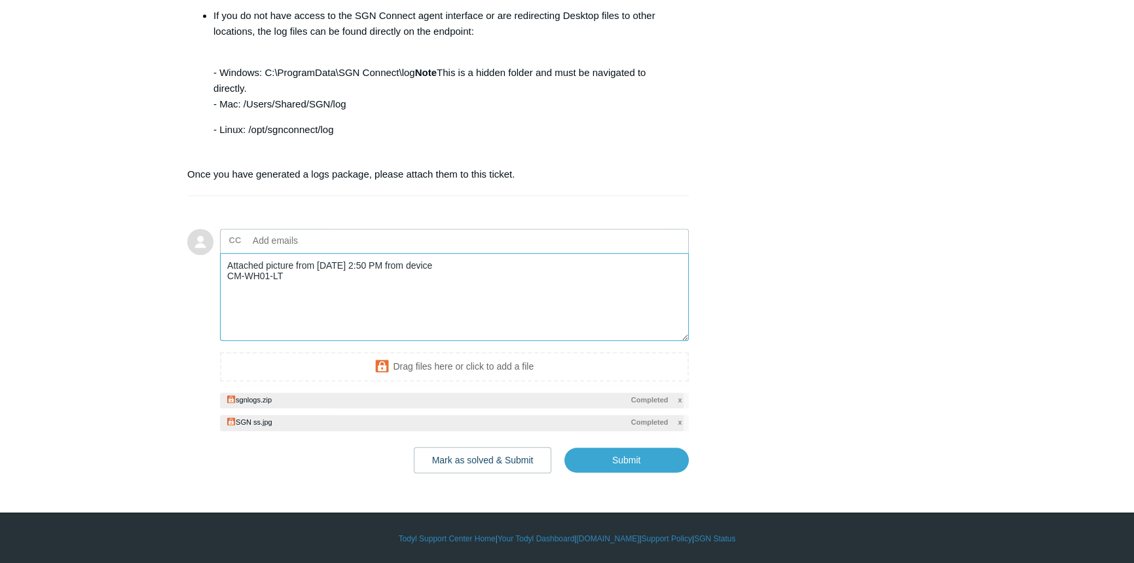
click at [481, 310] on textarea "Attached picture from [DATE] 2:50 PM from device CM-WH01-LT" at bounding box center [454, 297] width 469 height 88
click at [496, 267] on textarea "Attached picture from 09/02/2025 at 2:50 PM from device CM-WH01-LT" at bounding box center [454, 297] width 469 height 88
click at [555, 275] on textarea "Attached picture from 09/02/2025 at 2:50 PM from device CM-WH01-LT" at bounding box center [454, 297] width 469 height 88
click at [461, 315] on textarea "Attached picture from 09/02/2025 at 2:50 PM from device CM-WH01-LT showing SGN …" at bounding box center [454, 297] width 469 height 88
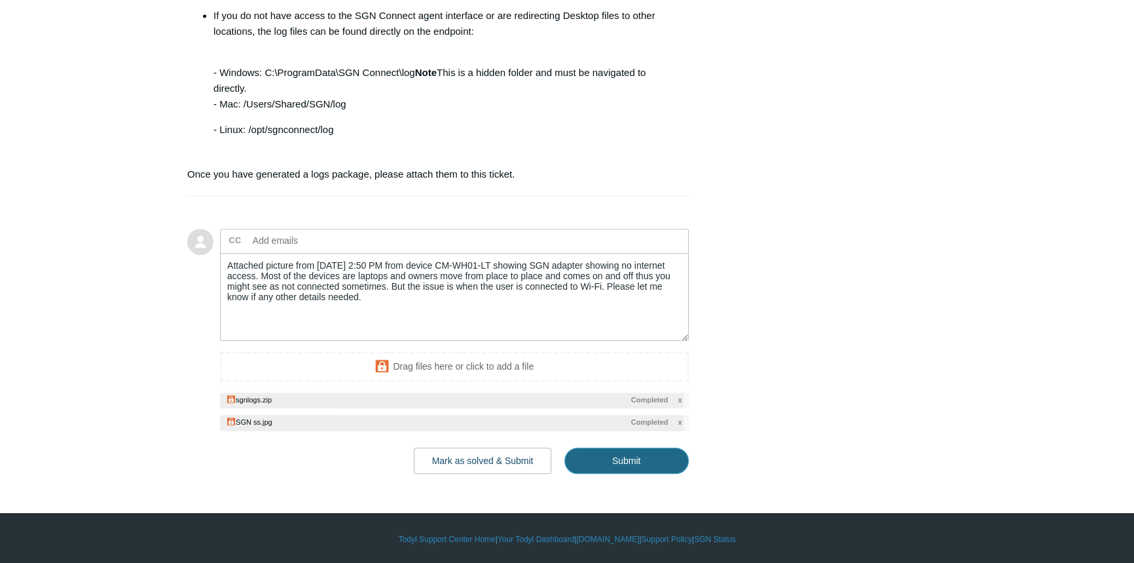
click at [638, 456] on input "Submit" at bounding box center [627, 460] width 124 height 26
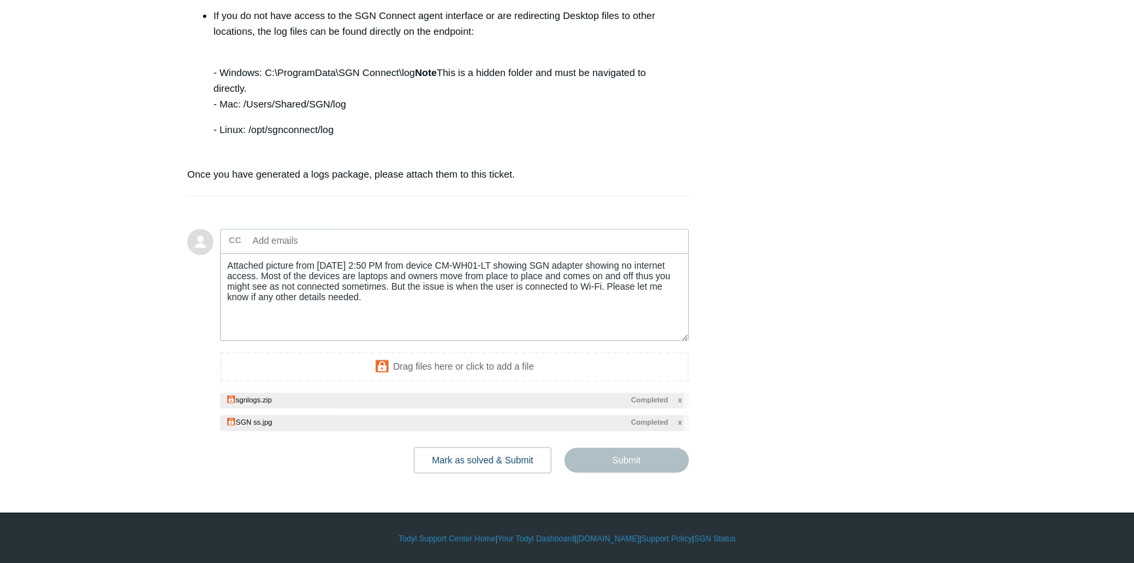
type textarea "Attached picture from 09/02/2025 at 2:50 PM from device CM-WH01-LT showing SGN …"
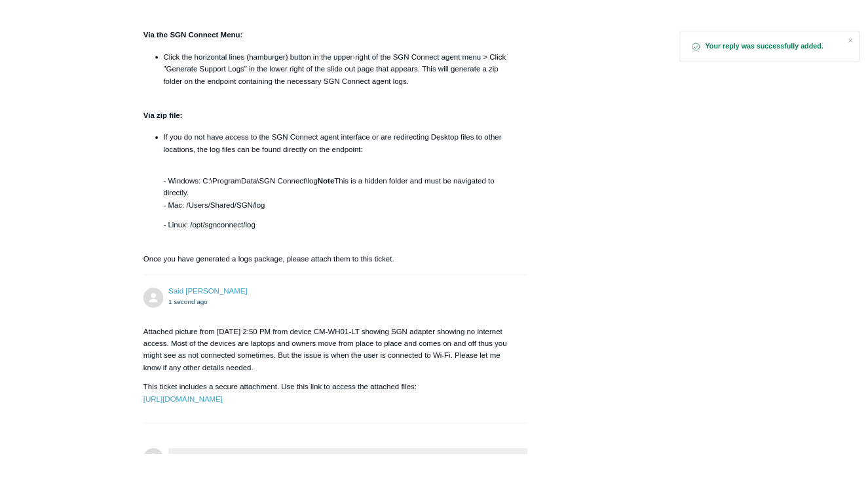
scroll to position [1199, 0]
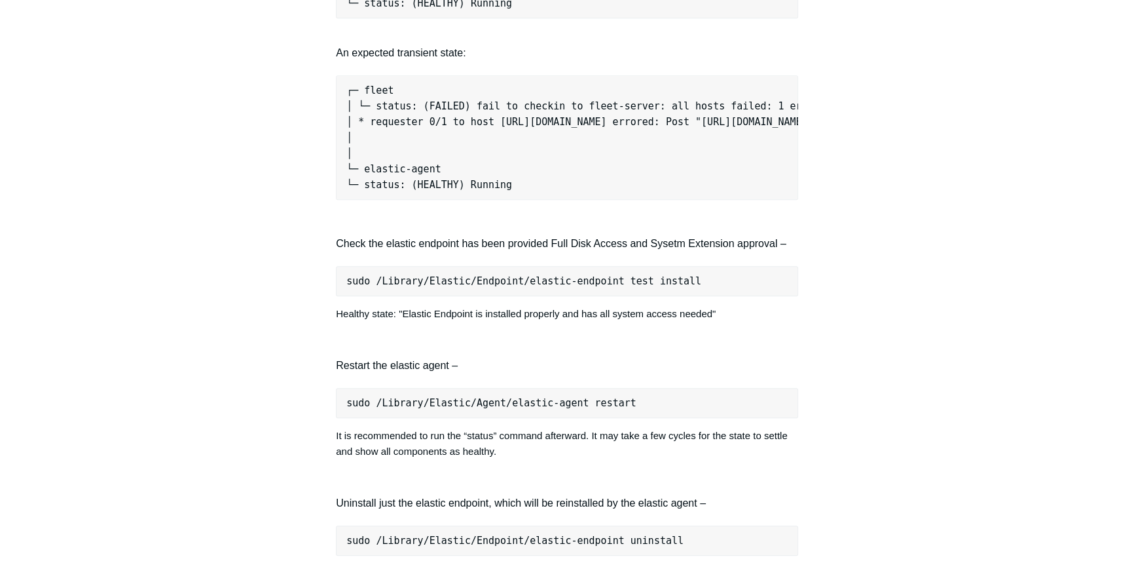
scroll to position [952, 0]
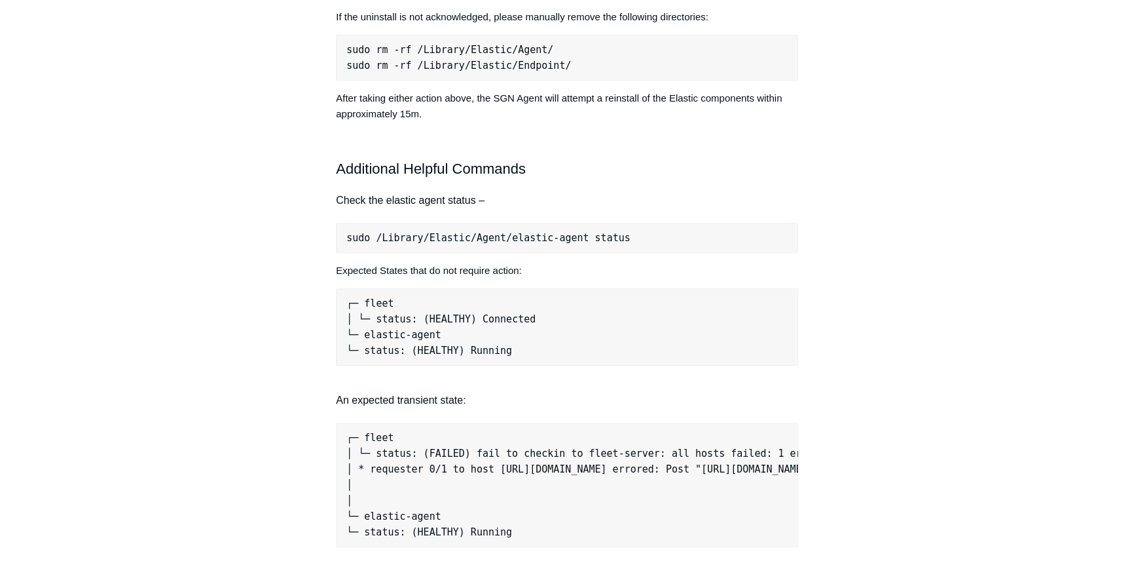
click at [940, 445] on div "Articles in this section Devices Reporting Unhealthy EDR States EDR & NGAV Unhe…" at bounding box center [567, 511] width 760 height 2690
